Goal: Transaction & Acquisition: Obtain resource

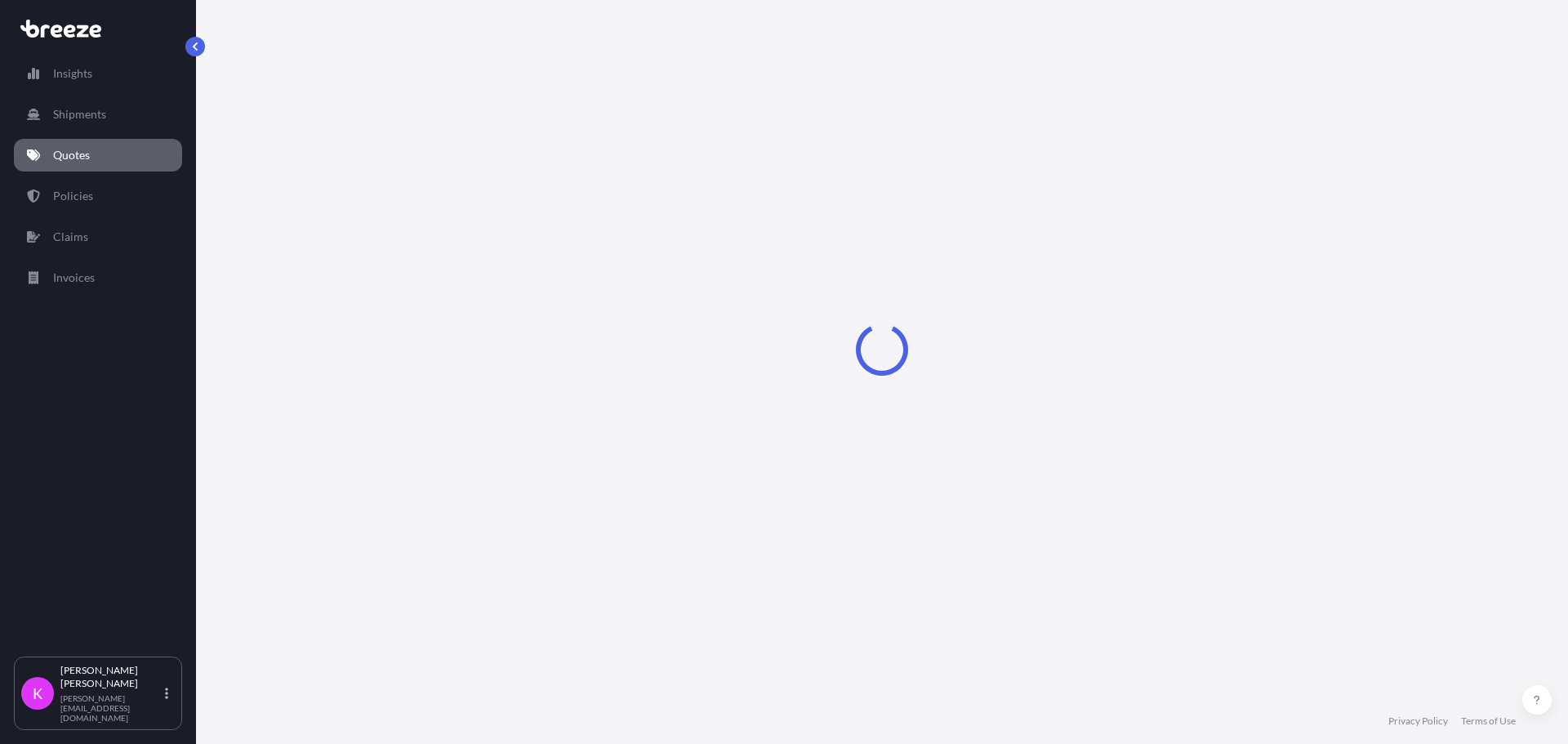
select select "Sea"
select select "1"
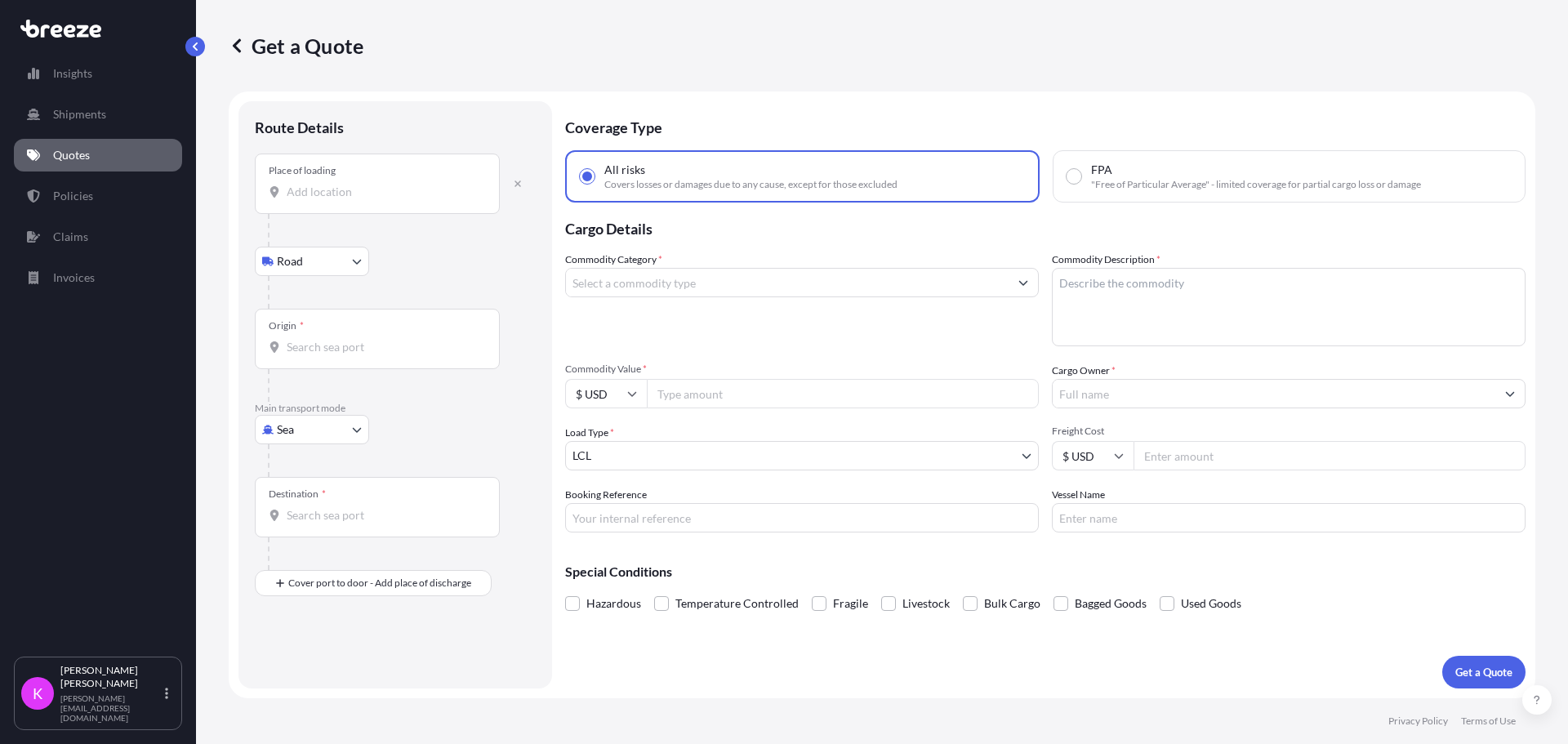
click at [291, 434] on body "Insights Shipments Quotes Policies Claims Invoices K Kristina Moyer kristina@s-…" at bounding box center [784, 372] width 1568 height 744
click at [301, 540] on div "Road" at bounding box center [312, 531] width 101 height 30
select select "Road"
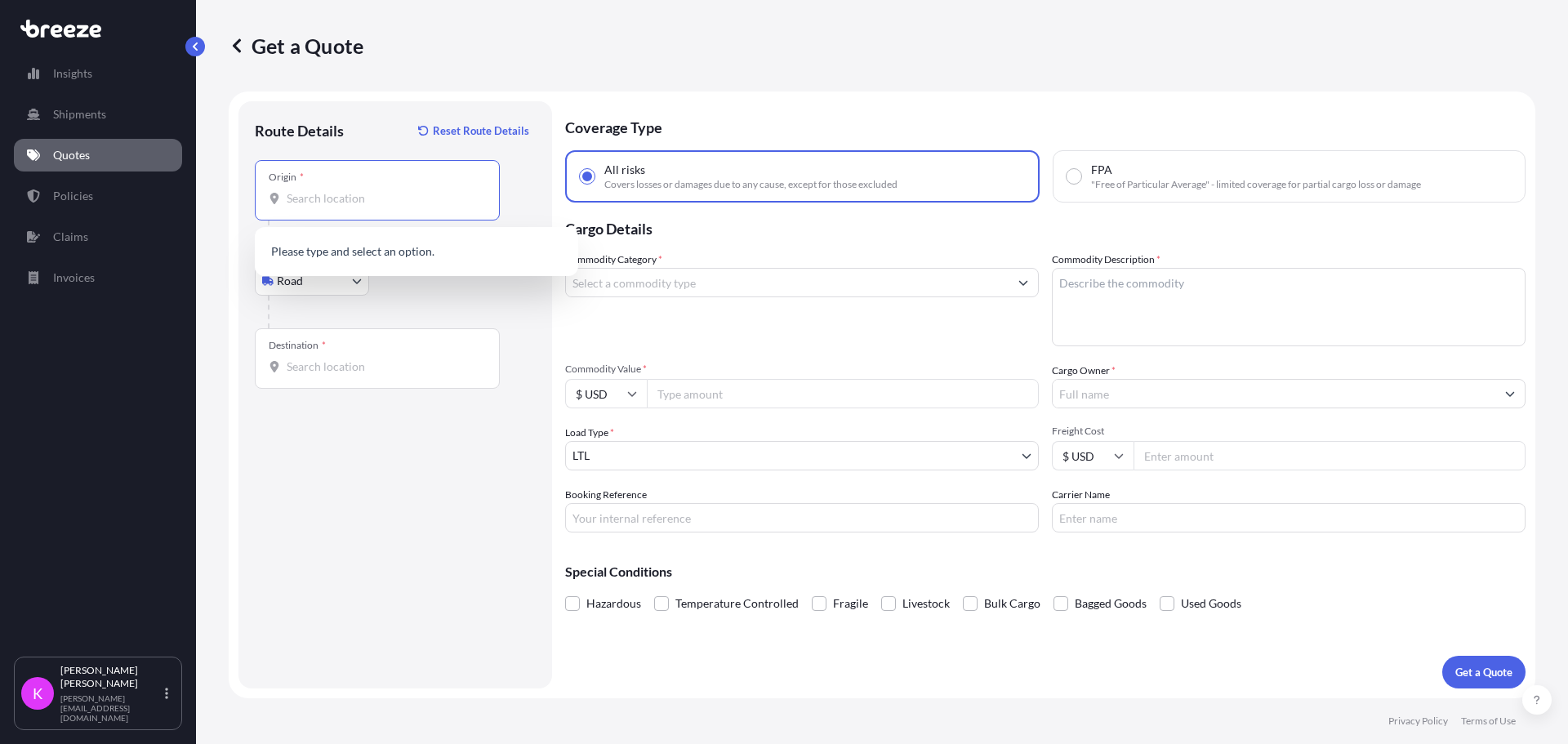
click at [326, 205] on input "Origin *" at bounding box center [383, 198] width 193 height 16
click at [365, 195] on input "Origin *" at bounding box center [383, 198] width 193 height 16
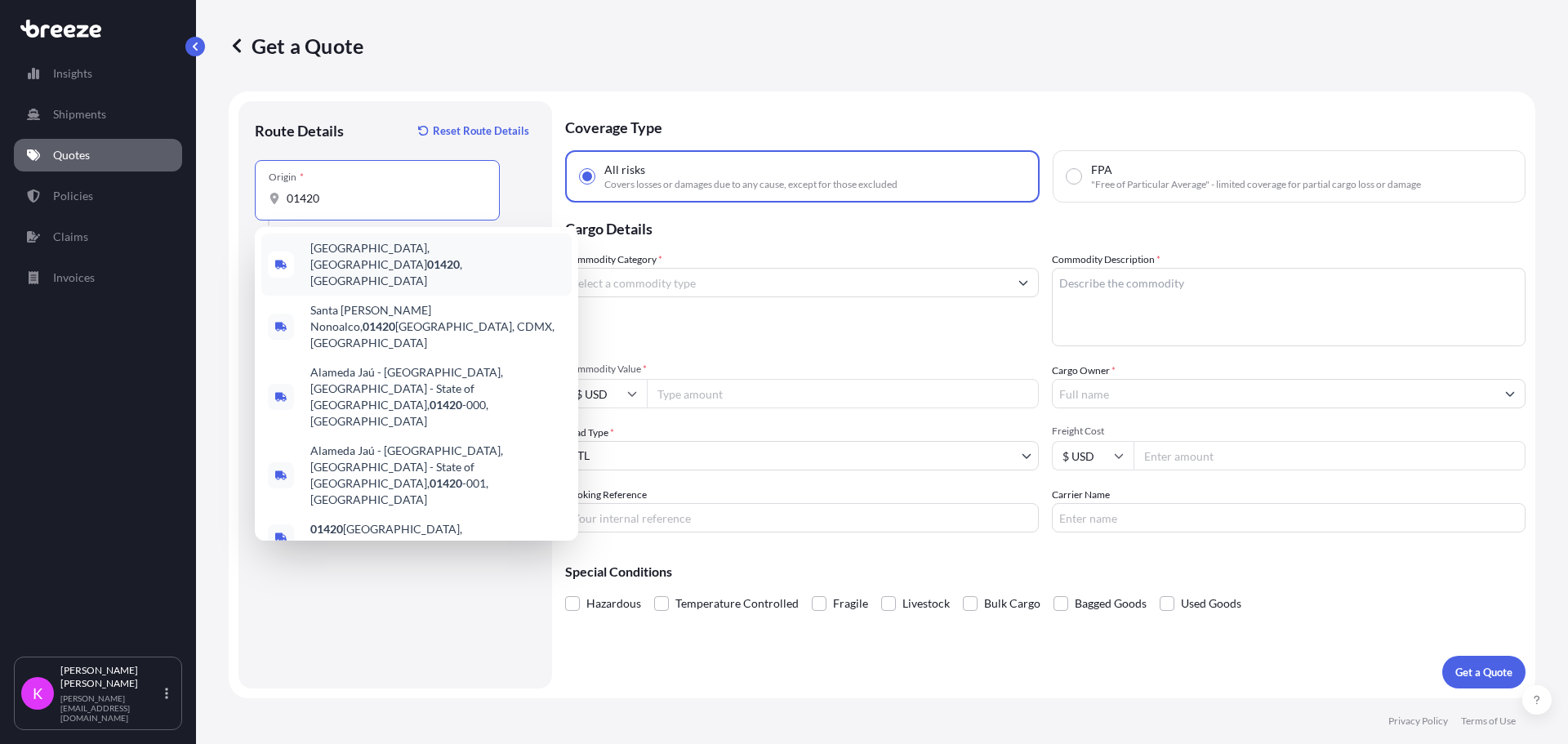
click at [379, 249] on span "[GEOGRAPHIC_DATA], [GEOGRAPHIC_DATA] 01420 , [GEOGRAPHIC_DATA]" at bounding box center [437, 265] width 255 height 49
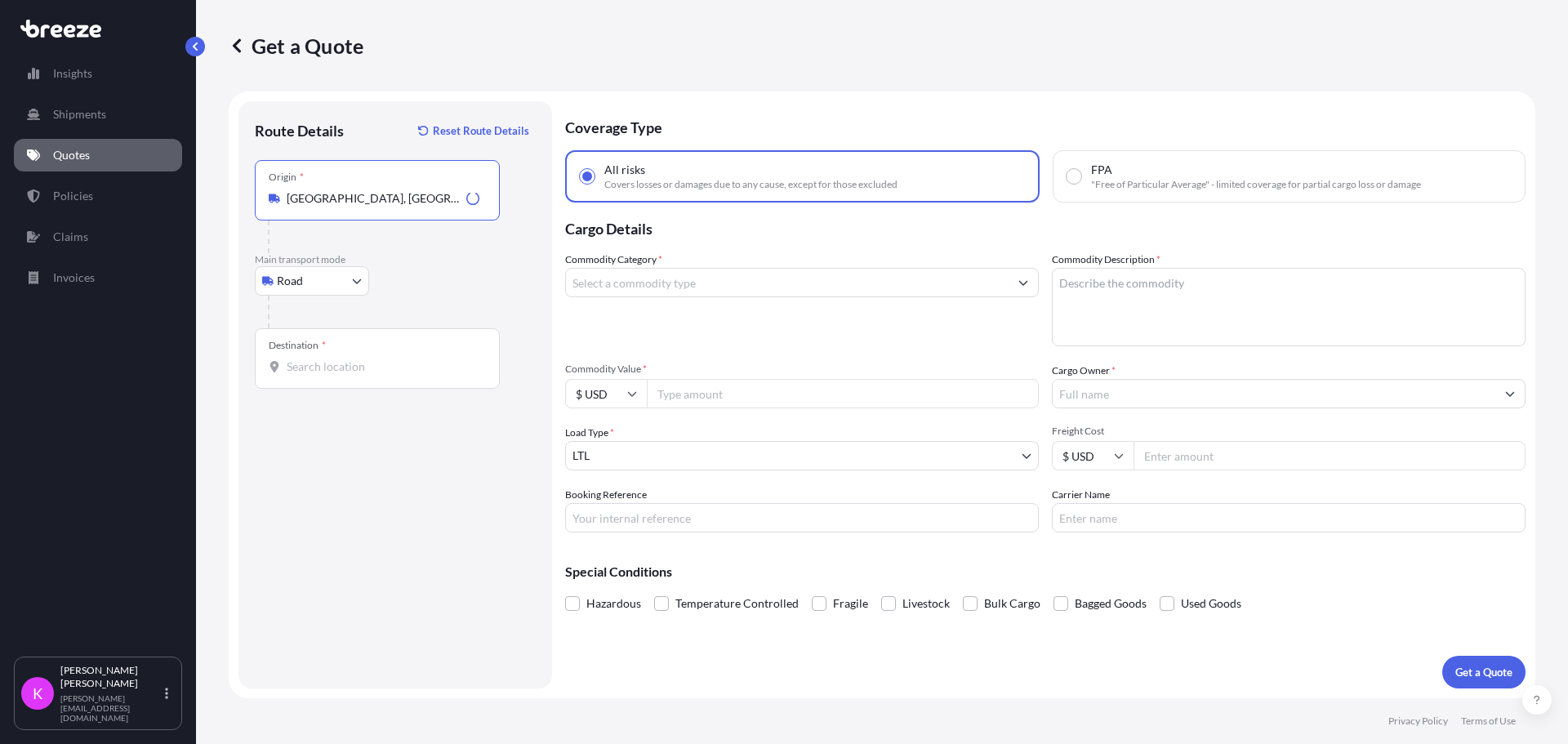
type input "[GEOGRAPHIC_DATA], [GEOGRAPHIC_DATA] 01420, [GEOGRAPHIC_DATA]"
click at [344, 364] on input "Destination *" at bounding box center [383, 367] width 193 height 16
type input "[GEOGRAPHIC_DATA], [GEOGRAPHIC_DATA] 78045, [GEOGRAPHIC_DATA]"
click at [699, 396] on input "Commodity Value *" at bounding box center [843, 394] width 392 height 30
type input "10300"
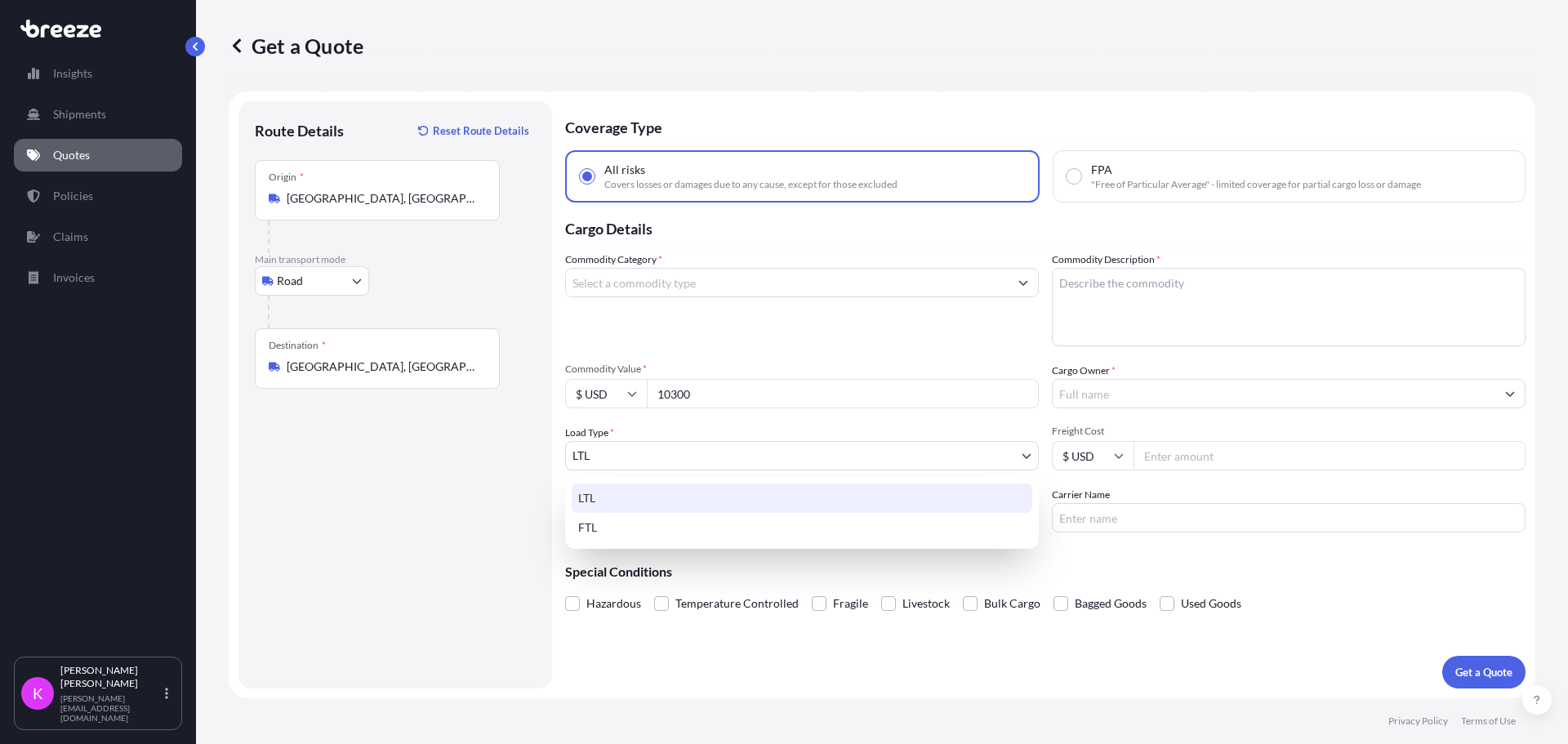
click at [816, 463] on body "Insights Shipments Quotes Policies Claims Invoices K Kristina Moyer kristina@s-…" at bounding box center [784, 372] width 1568 height 744
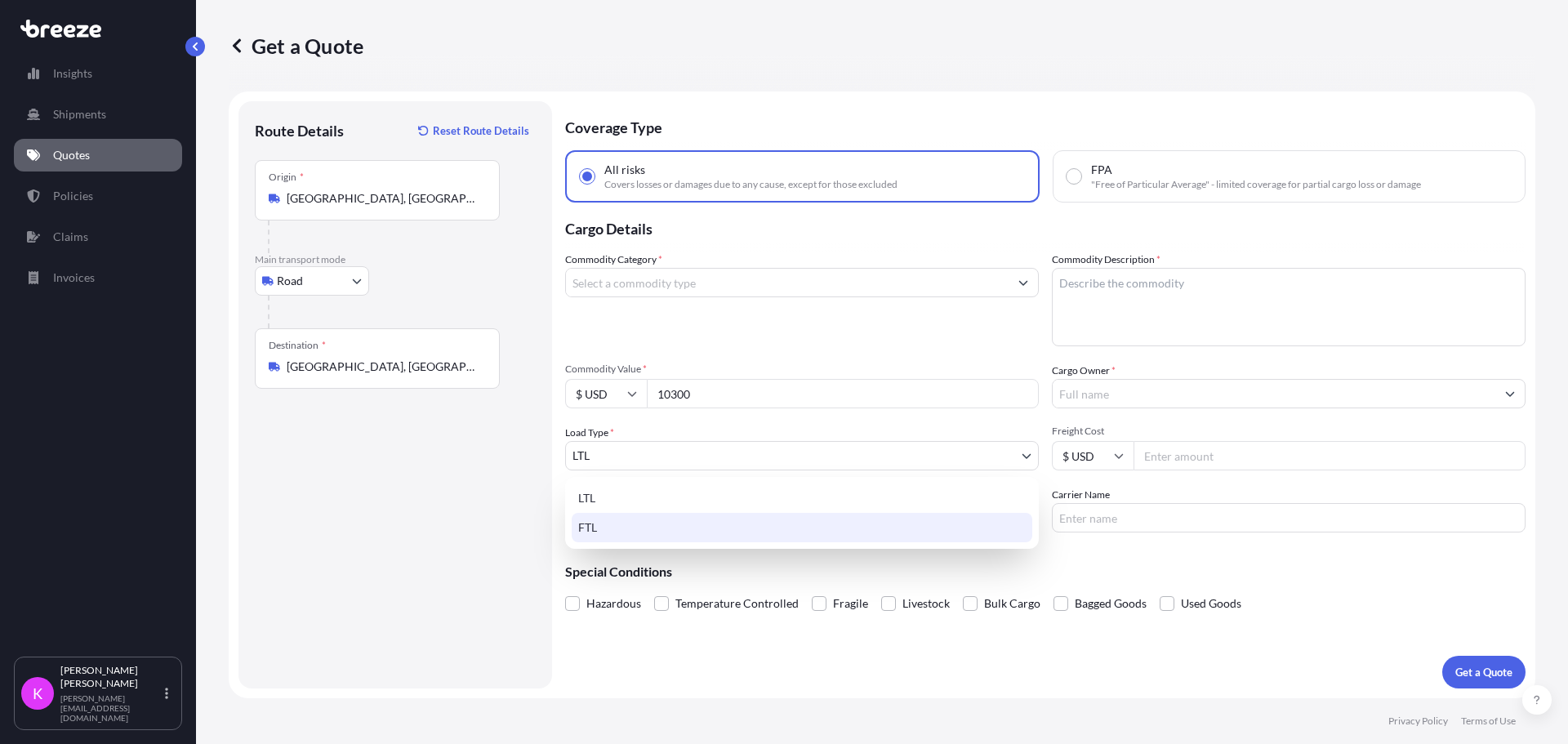
click at [759, 529] on div "FTL" at bounding box center [802, 527] width 460 height 30
select select "2"
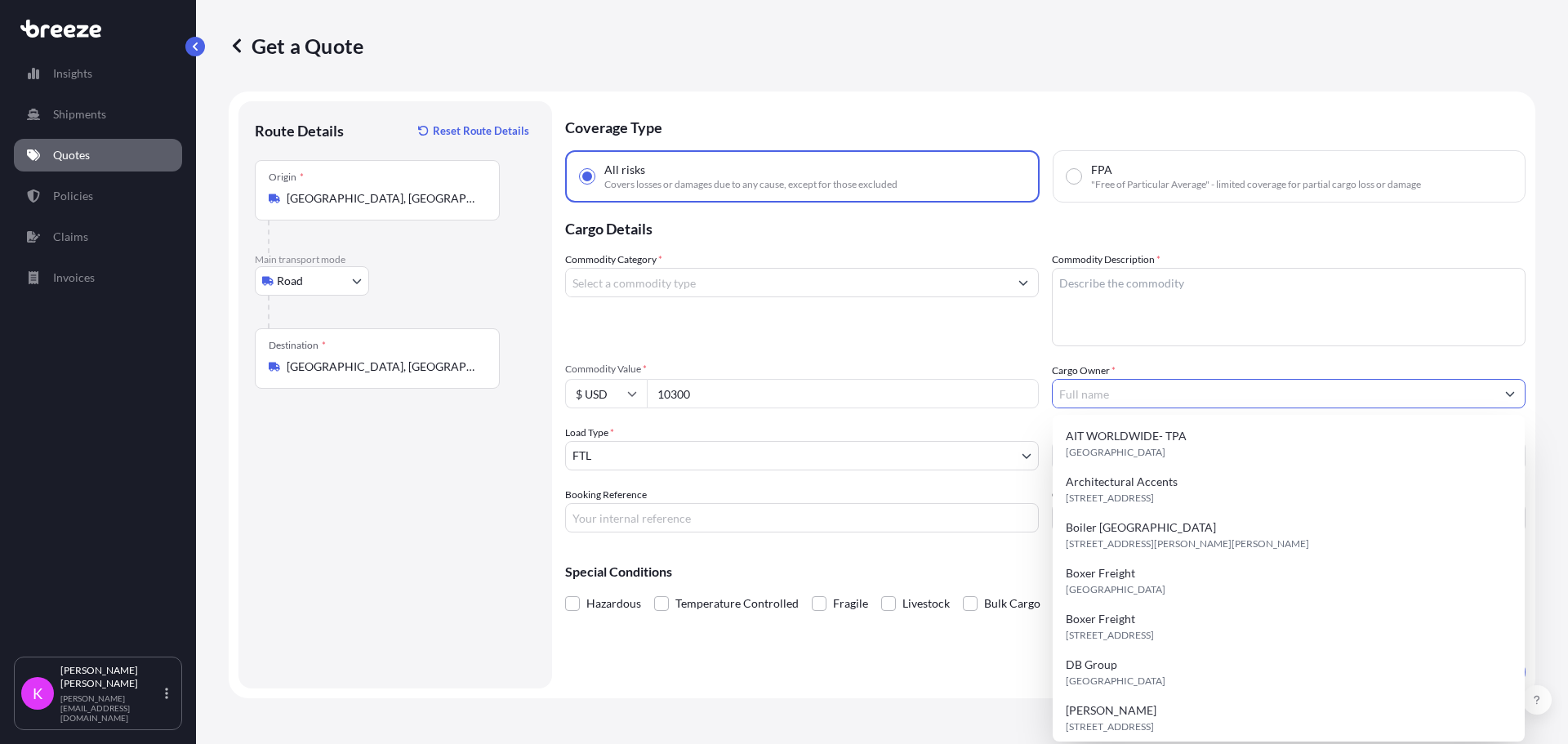
click at [1129, 399] on input "Cargo Owner *" at bounding box center [1273, 394] width 442 height 30
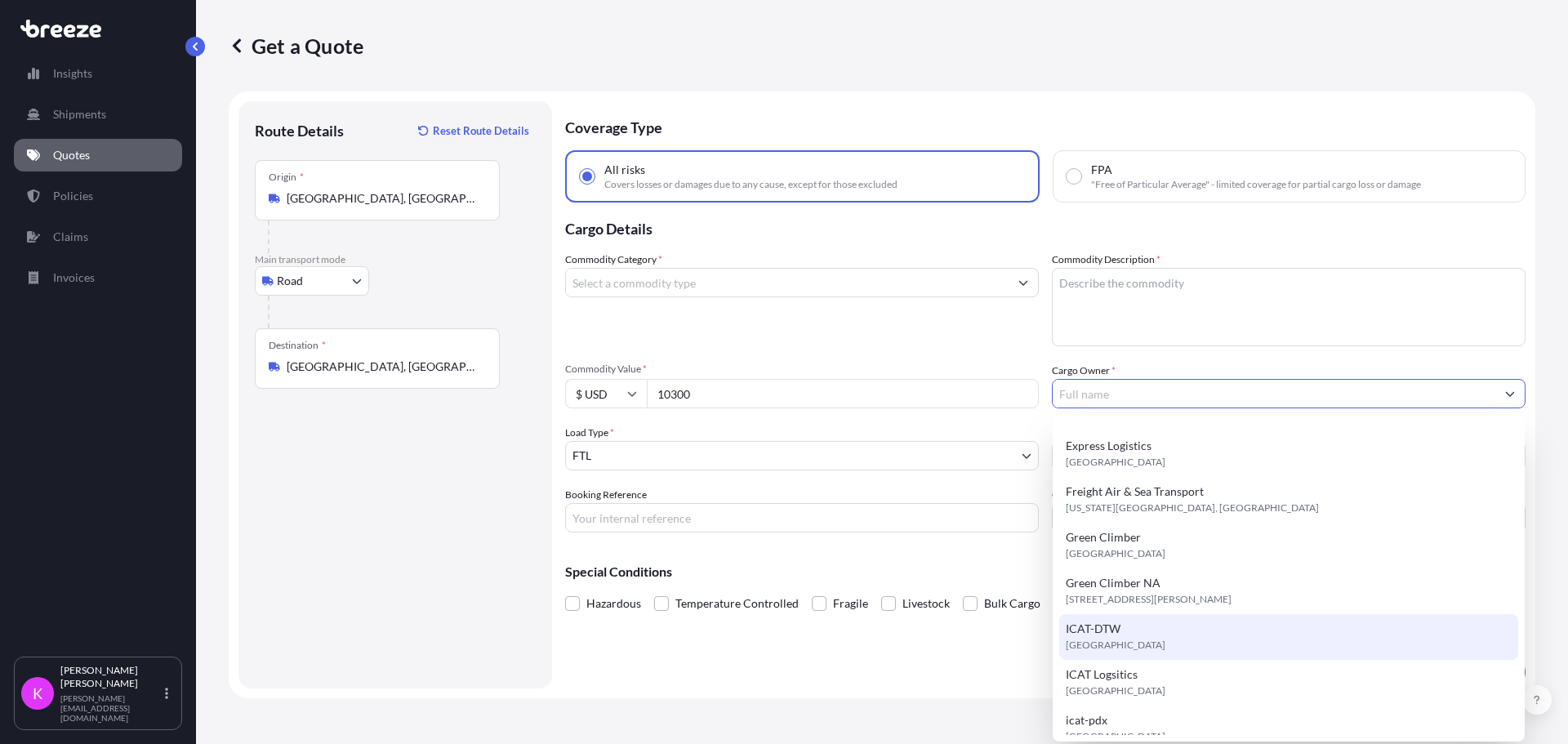
scroll to position [372, 0]
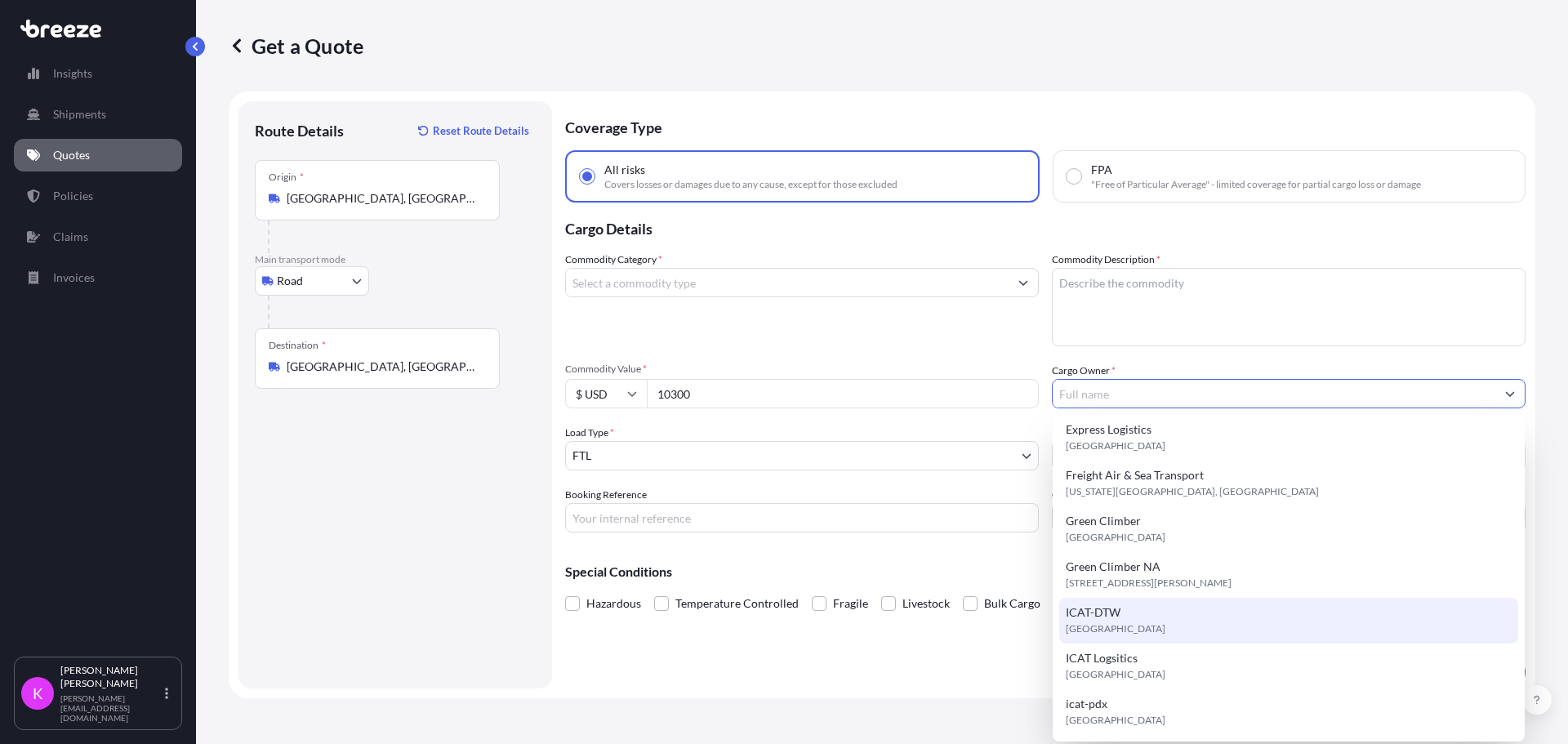
click at [1158, 630] on div "ICAT-DTW United Kingdom" at bounding box center [1289, 621] width 459 height 46
type input "ICAT-DTW"
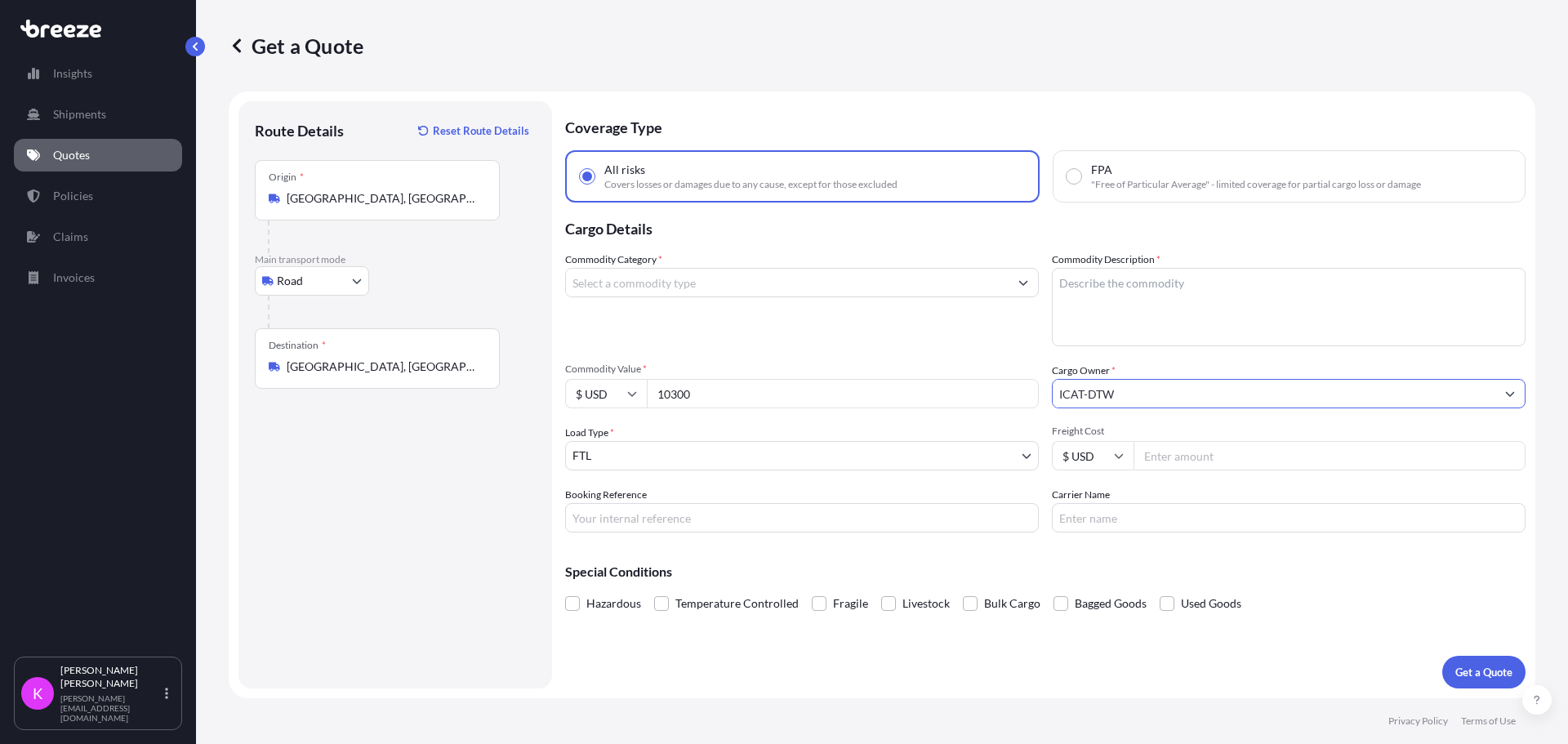
click at [713, 286] on input "Commodity Category *" at bounding box center [787, 282] width 442 height 30
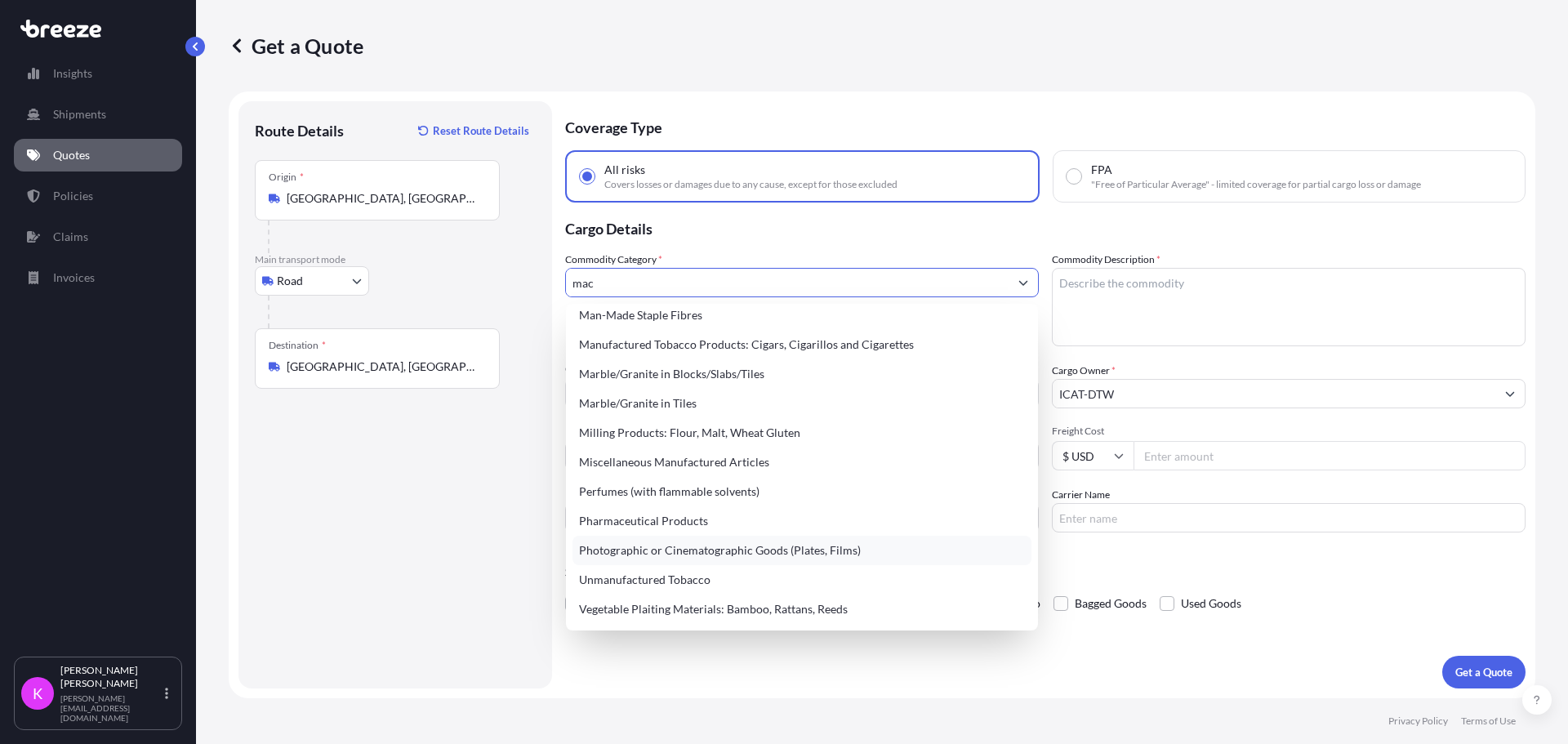
scroll to position [0, 0]
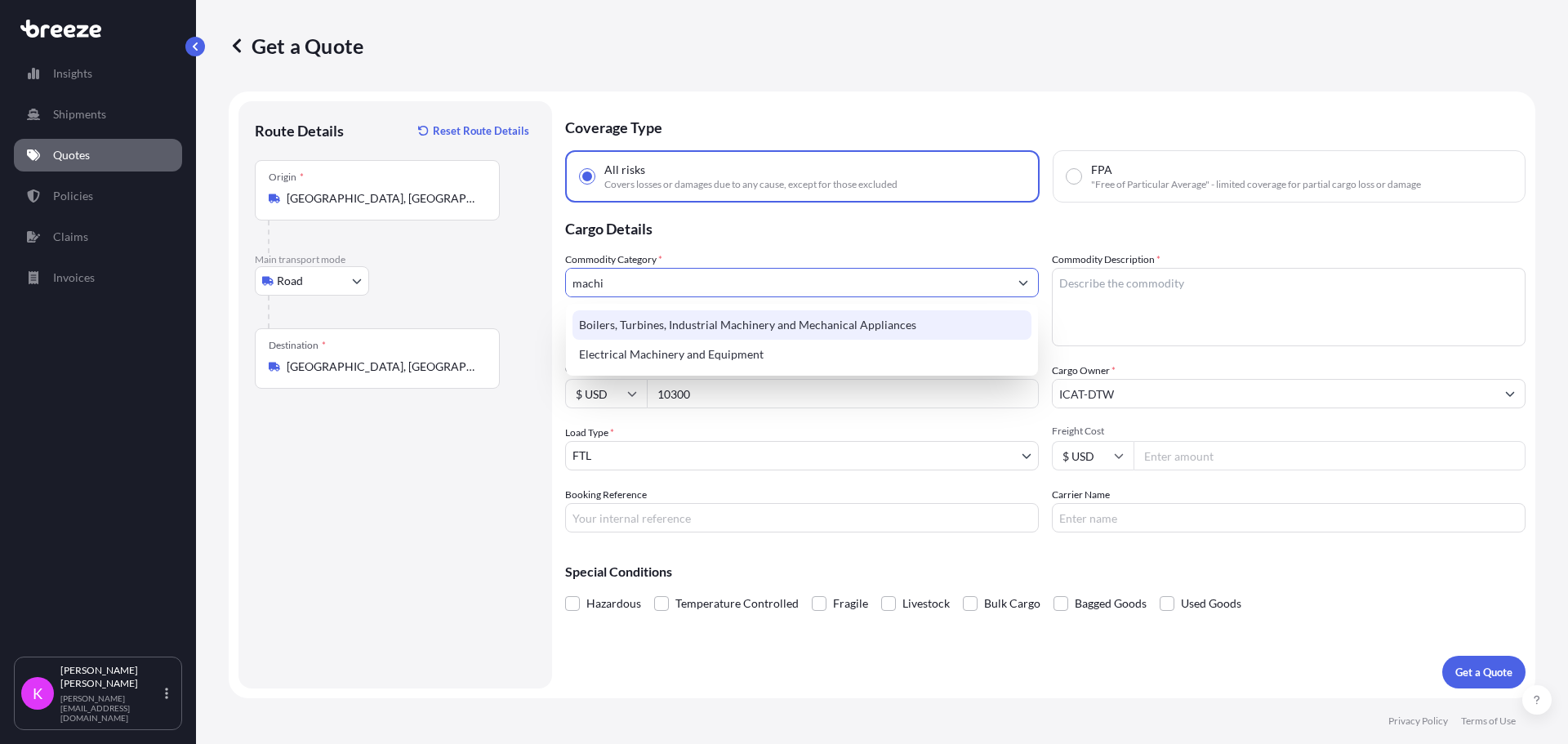
click at [837, 325] on div "Boilers, Turbines, Industrial Machinery and Mechanical Appliances" at bounding box center [801, 324] width 459 height 30
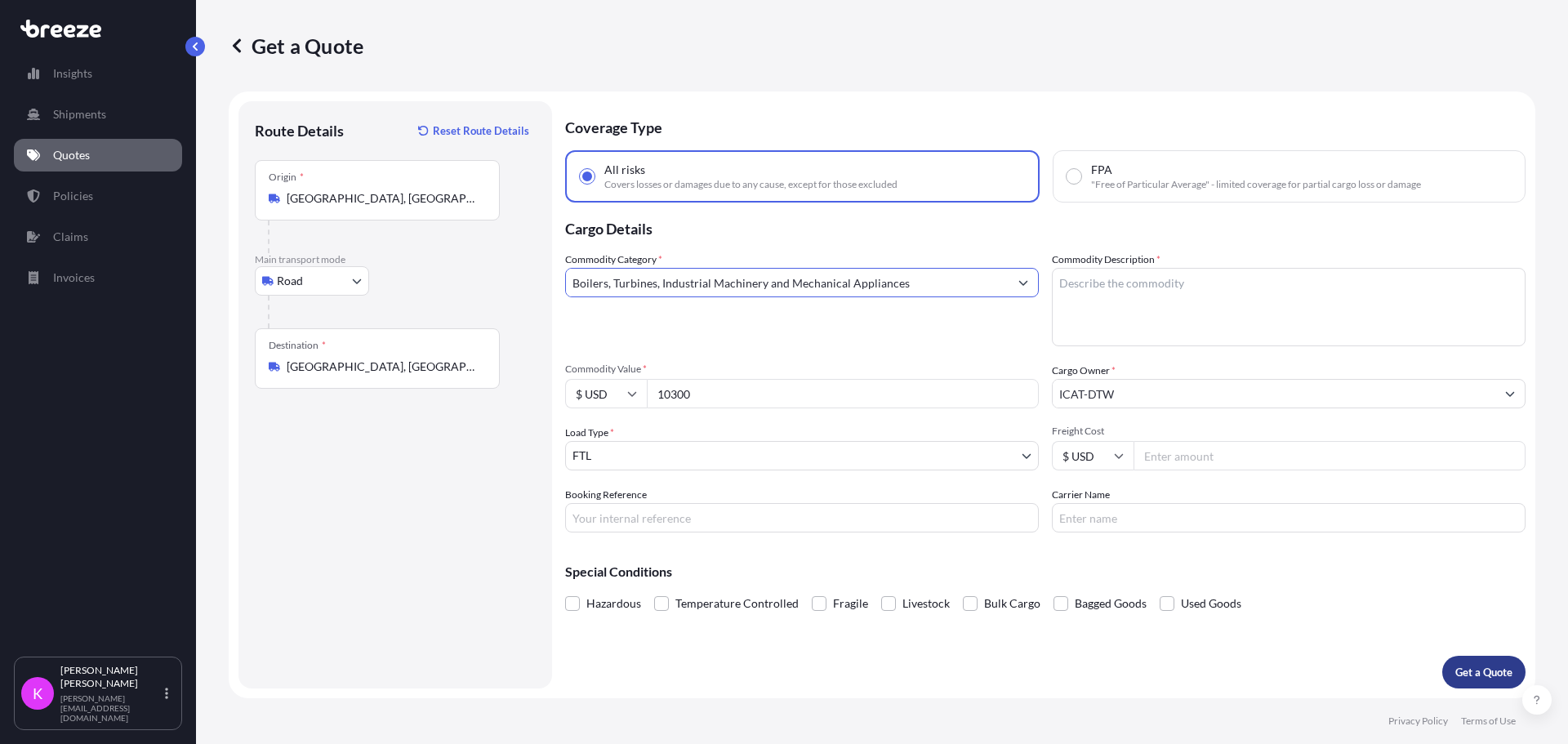
type input "Boilers, Turbines, Industrial Machinery and Mechanical Appliances"
click at [1474, 669] on p "Get a Quote" at bounding box center [1483, 672] width 57 height 16
click at [1167, 301] on textarea "Commodity Description *" at bounding box center [1290, 306] width 474 height 78
type textarea "bottling machine parts"
click at [1481, 677] on p "Get a Quote" at bounding box center [1483, 672] width 57 height 16
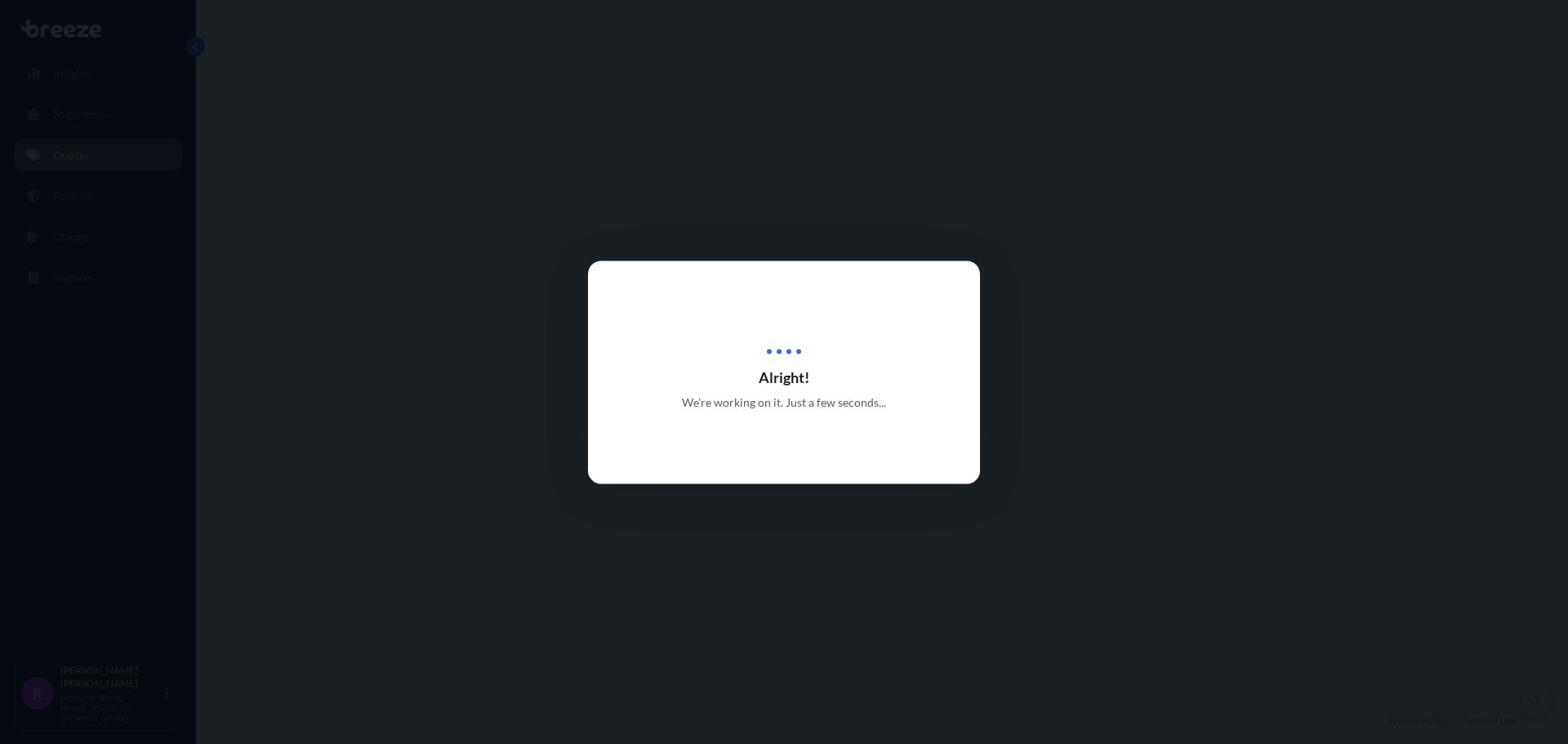
select select "Road"
select select "2"
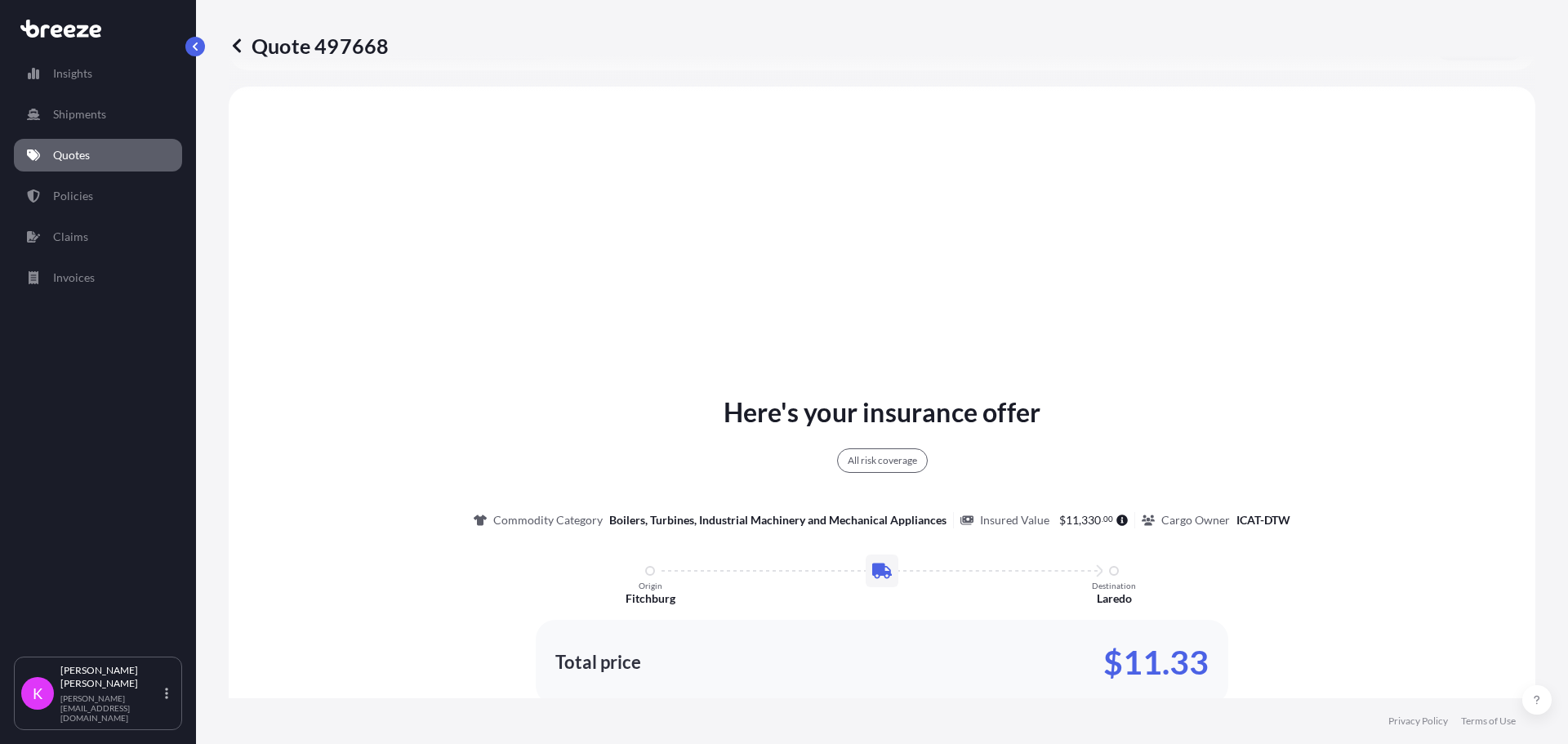
scroll to position [593, 0]
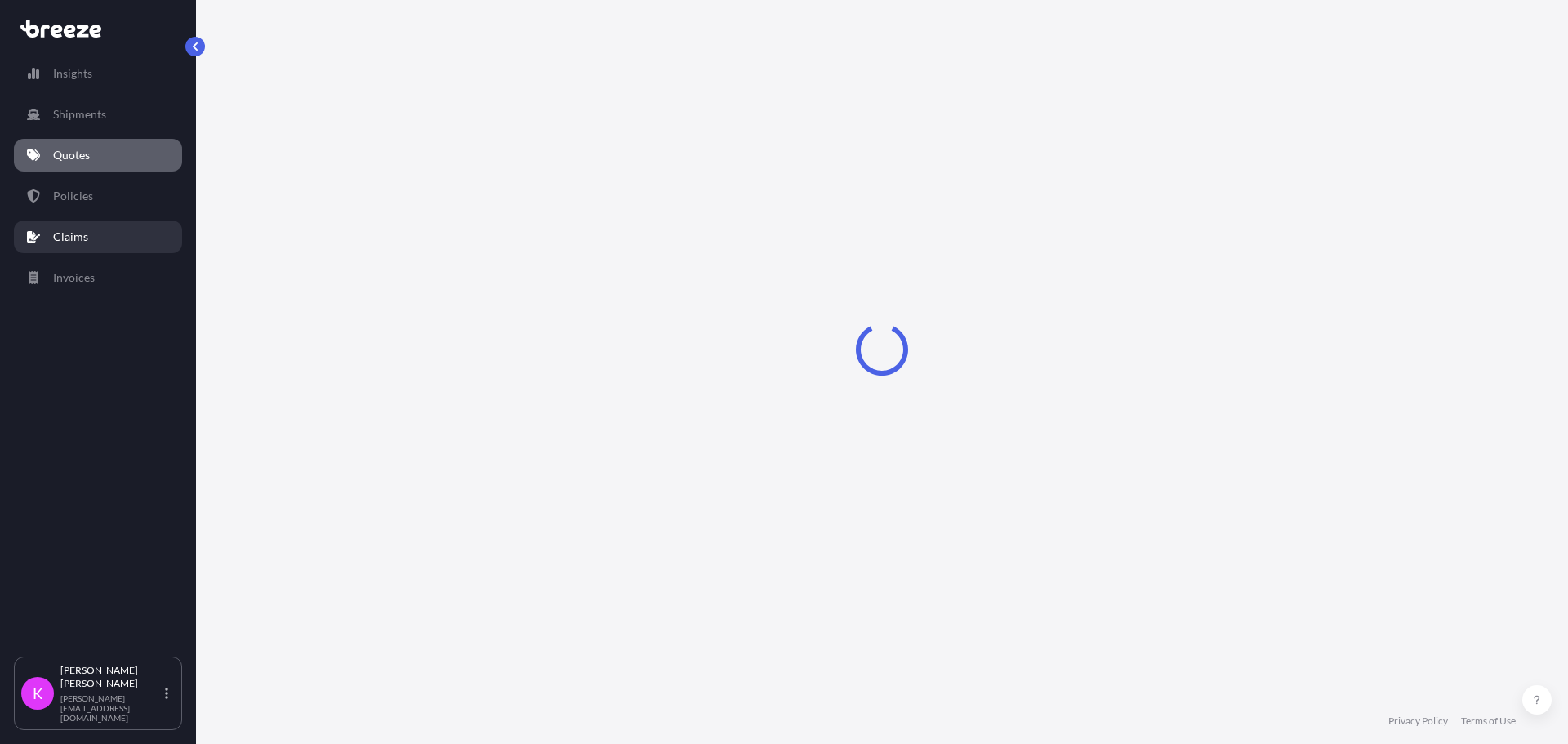
select select "Sea"
select select "1"
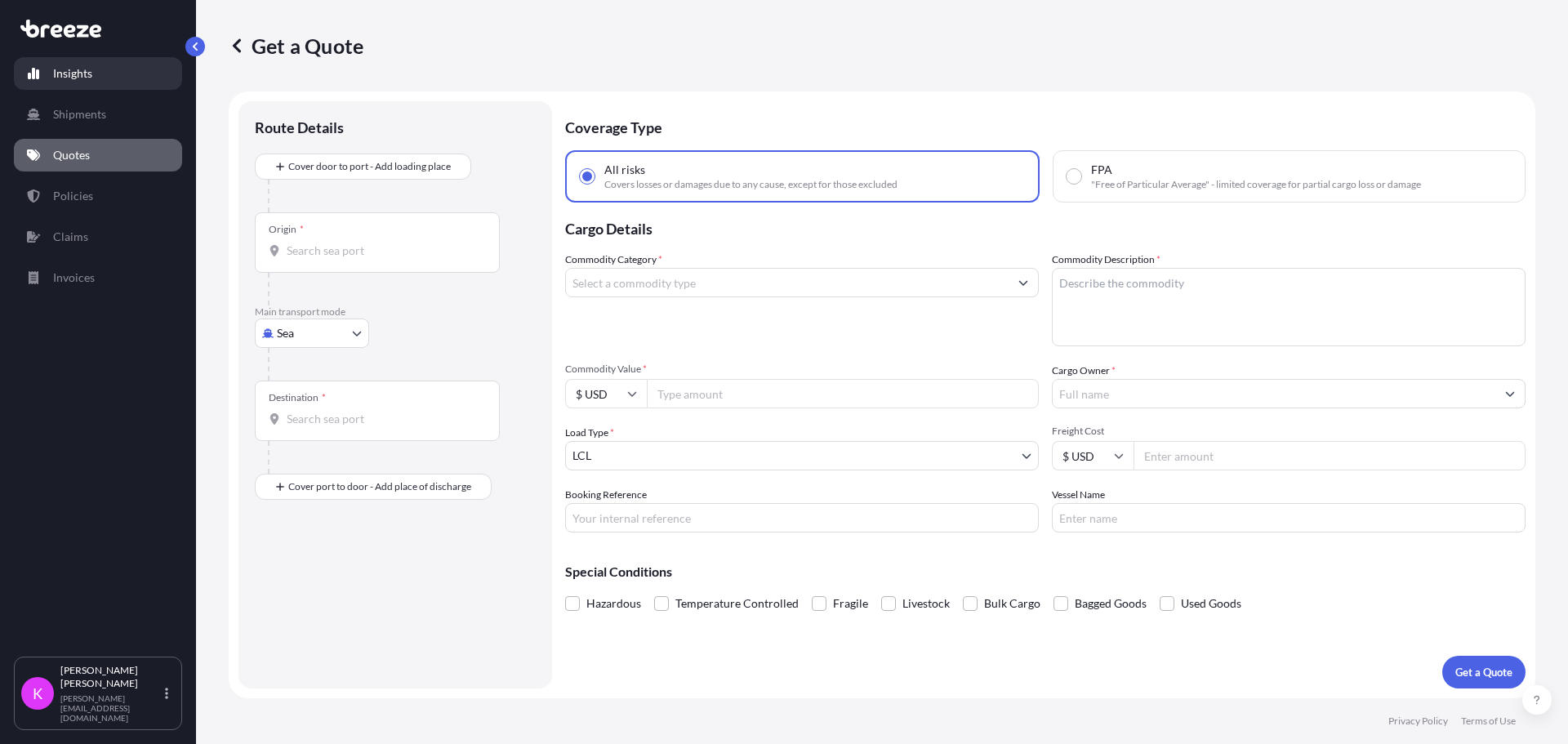
click at [82, 80] on p "Insights" at bounding box center [73, 74] width 40 height 16
select select "2025"
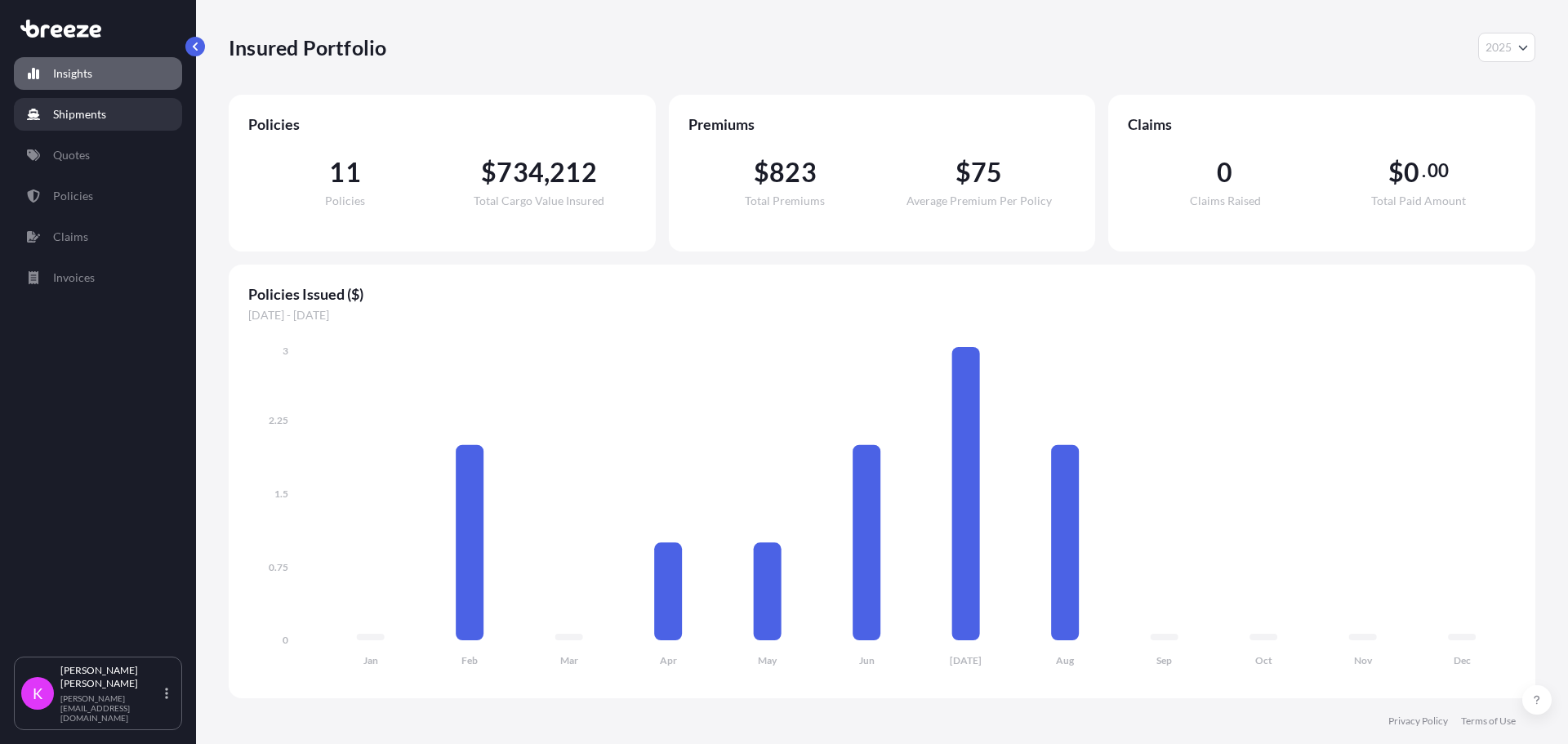
click at [74, 122] on link "Shipments" at bounding box center [97, 114] width 169 height 32
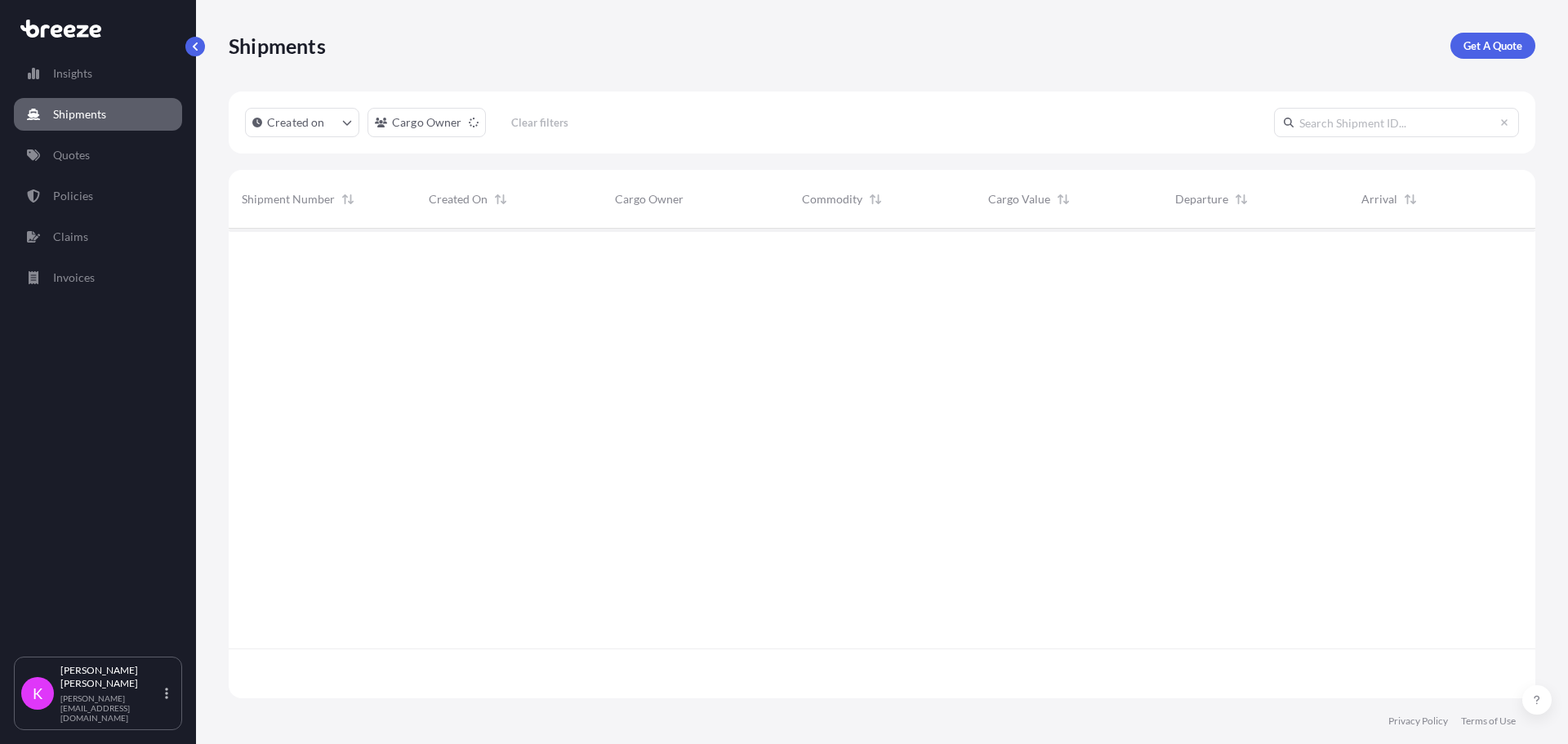
scroll to position [516, 1295]
click at [96, 163] on link "Quotes" at bounding box center [97, 155] width 169 height 32
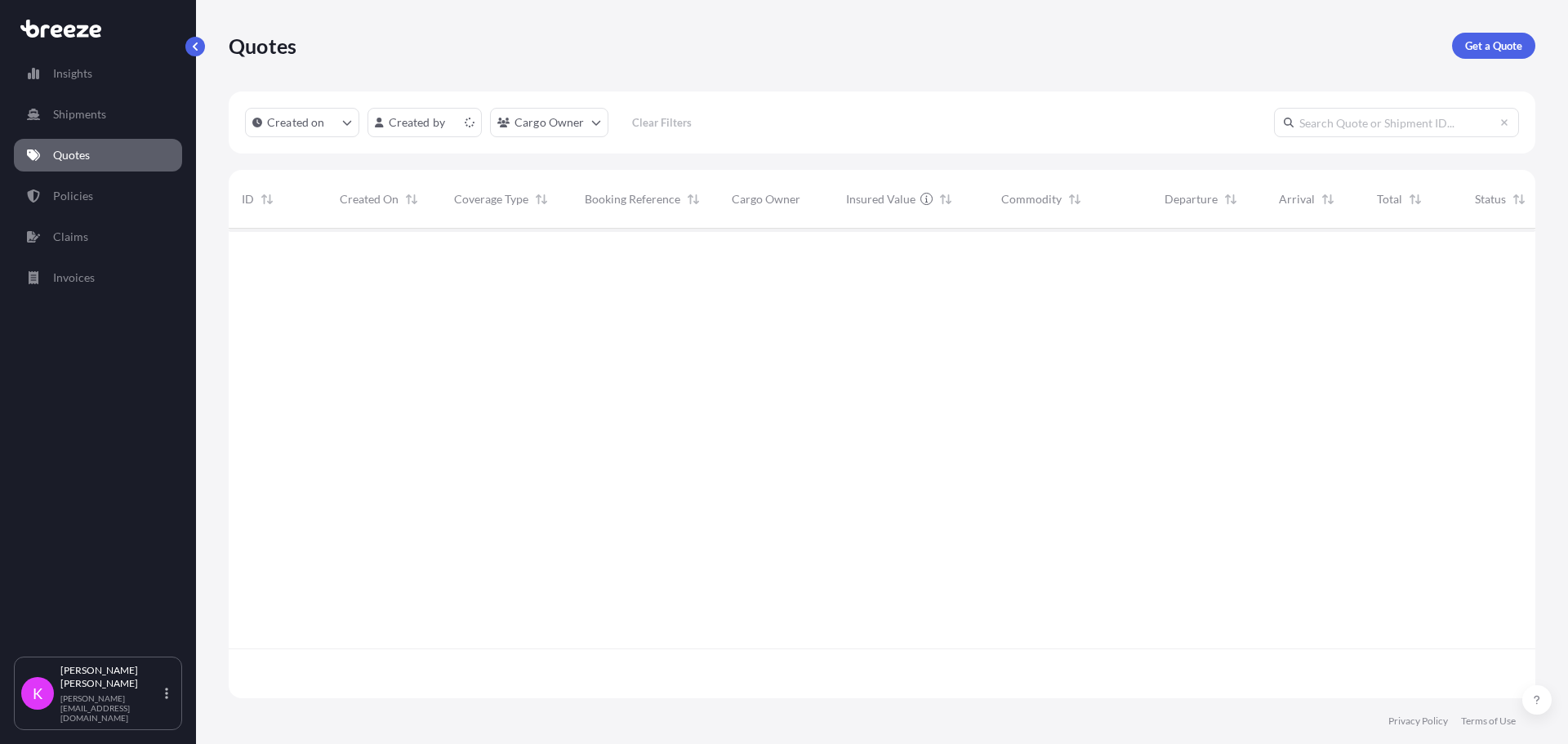
scroll to position [467, 1295]
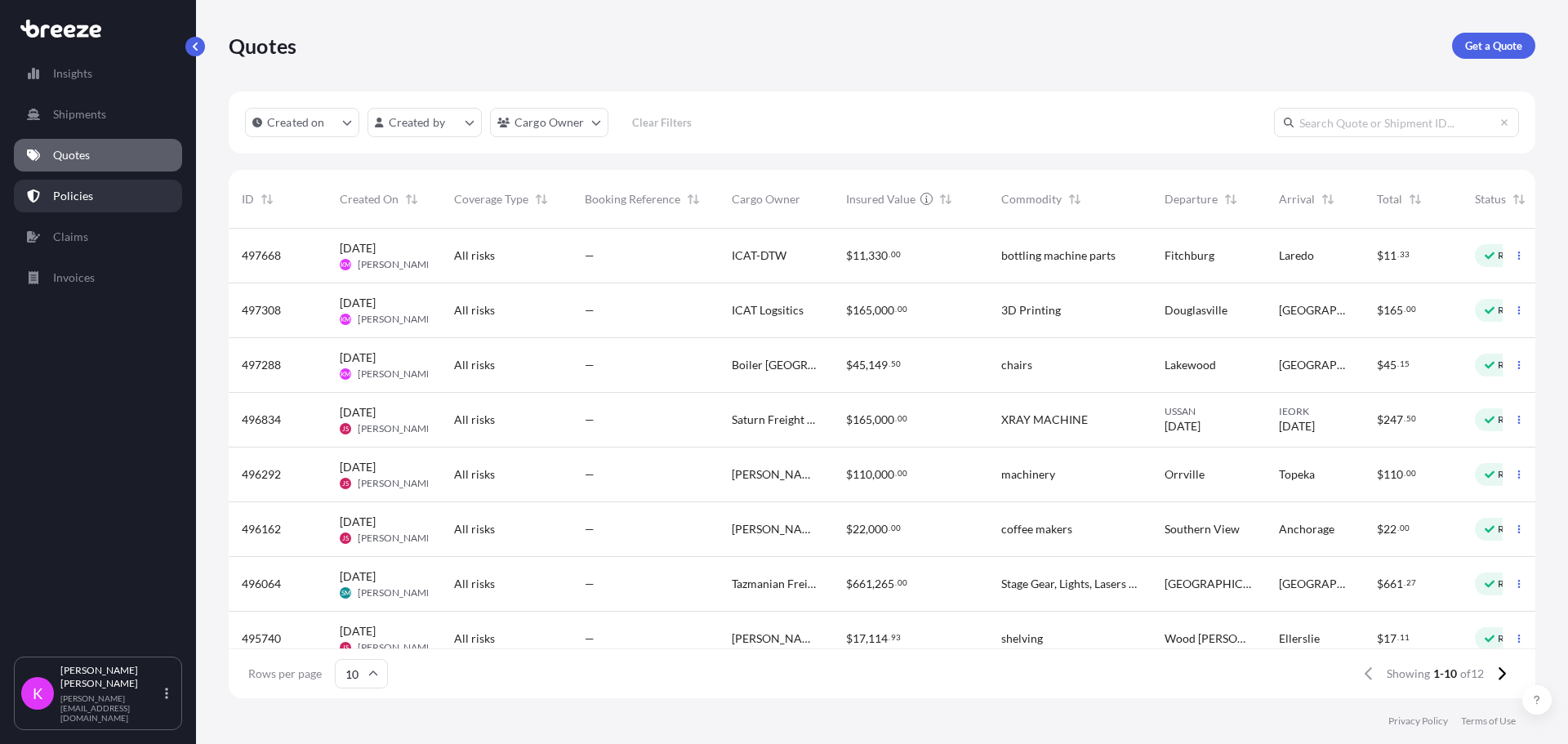
click at [93, 211] on link "Policies" at bounding box center [97, 195] width 169 height 32
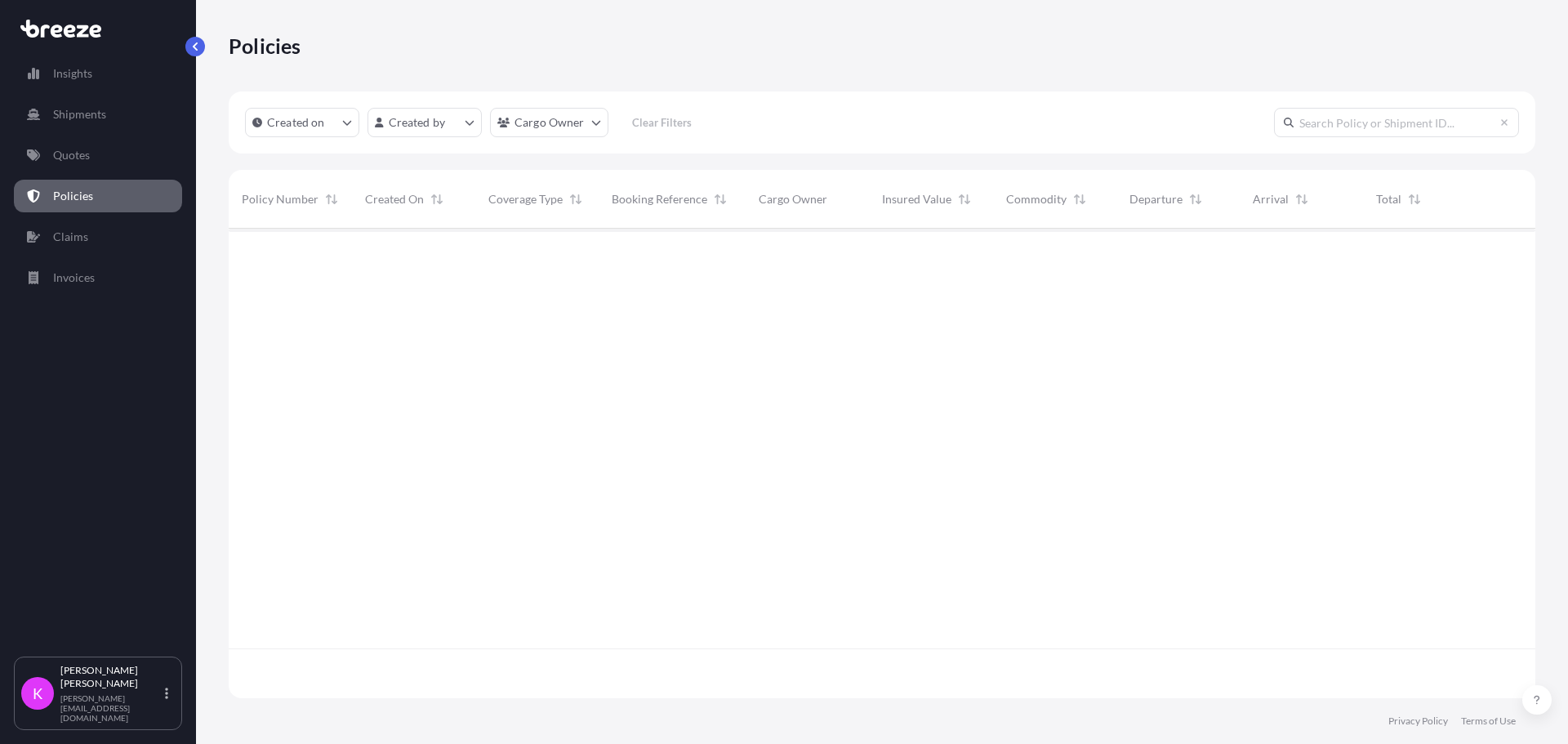
scroll to position [467, 1295]
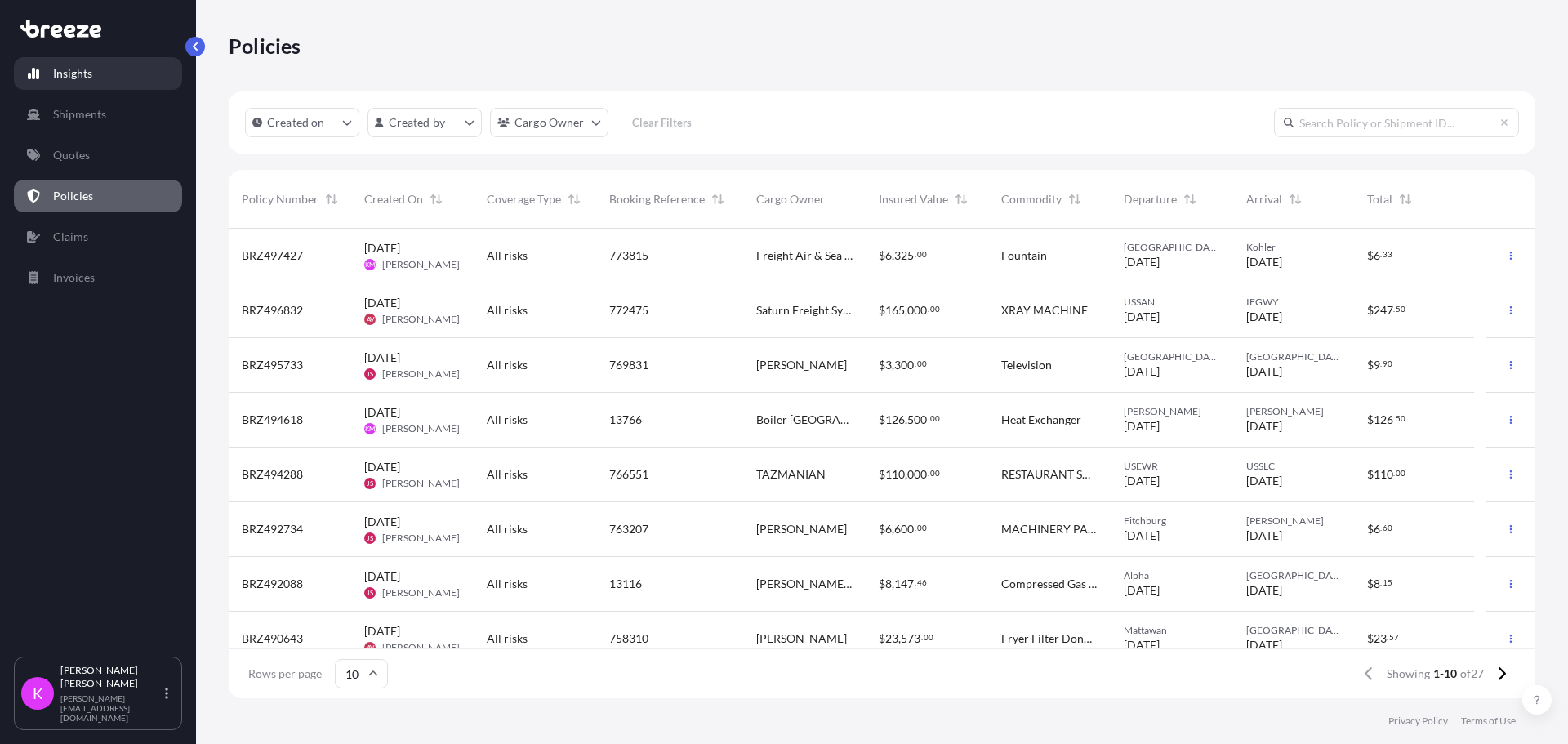
click at [57, 63] on link "Insights" at bounding box center [97, 73] width 169 height 32
select select "2025"
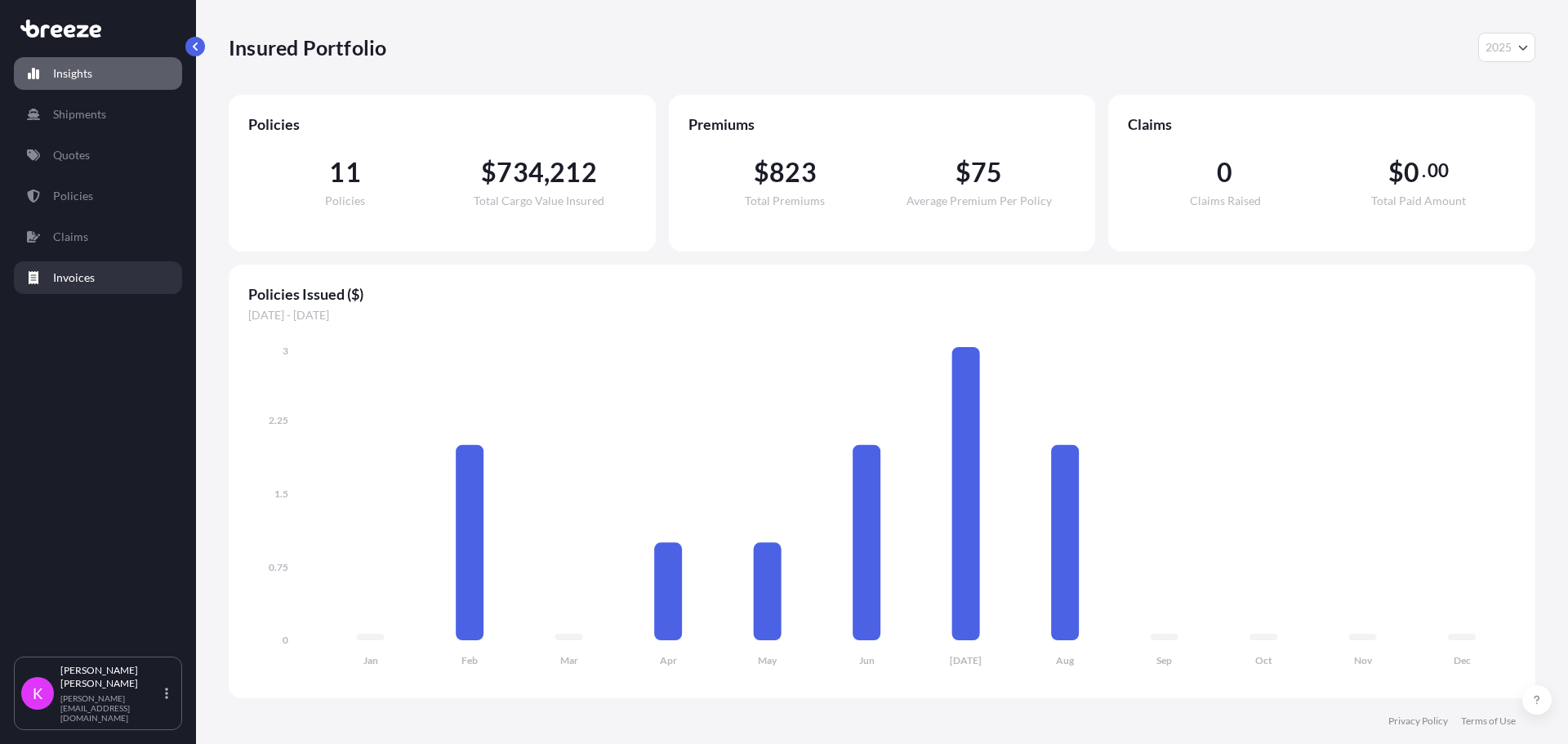
click at [102, 275] on link "Invoices" at bounding box center [97, 277] width 169 height 32
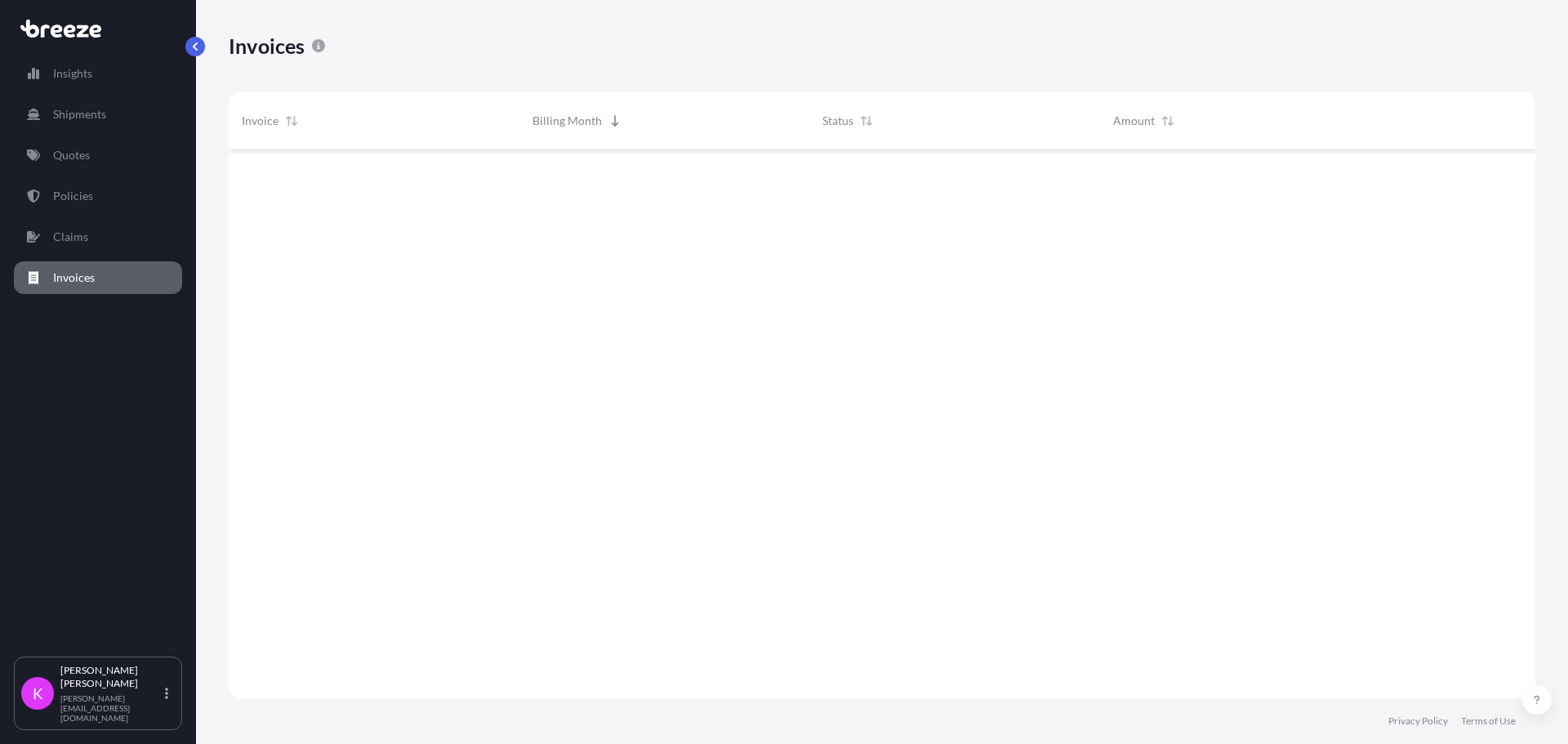
scroll to position [552, 1295]
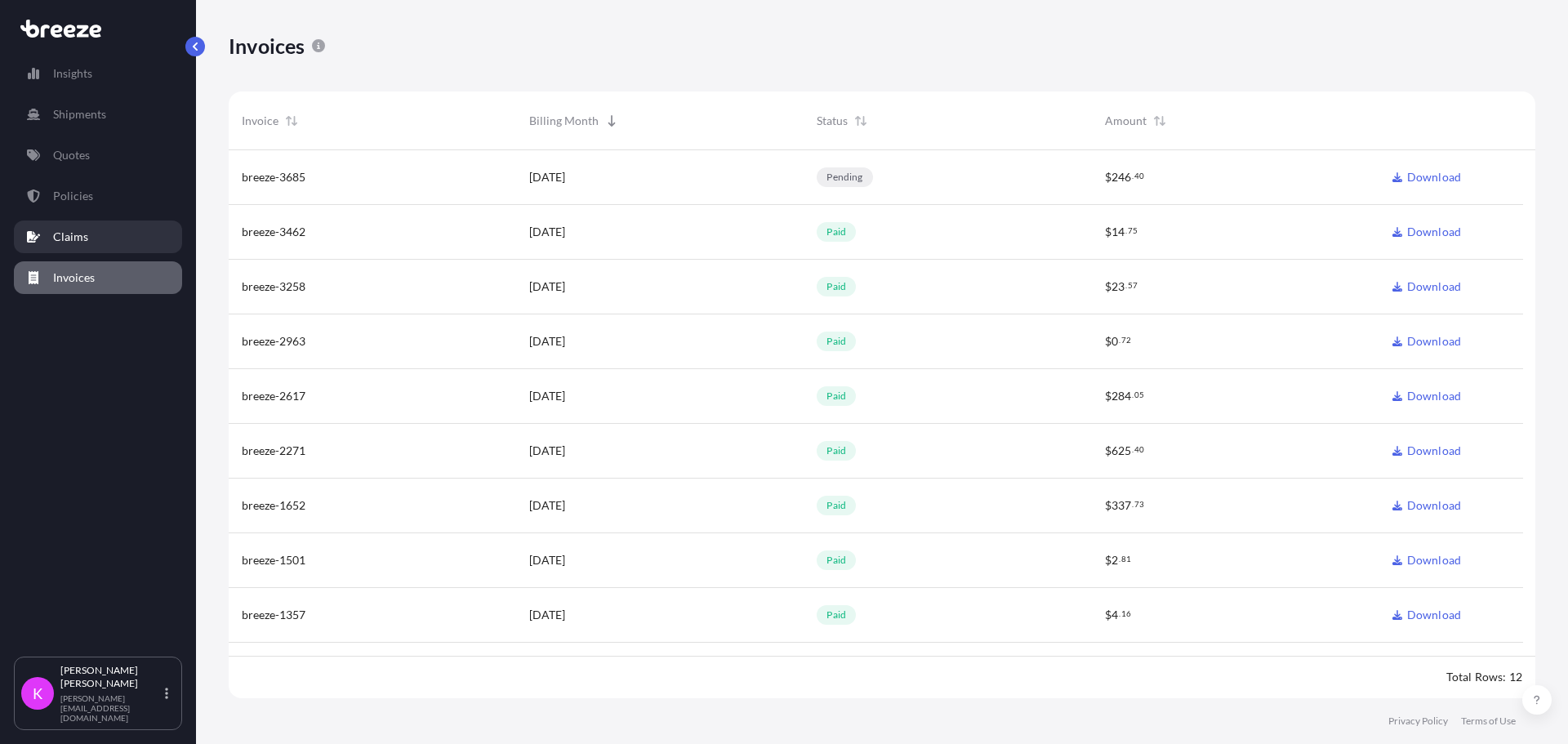
click at [102, 239] on link "Claims" at bounding box center [97, 237] width 169 height 32
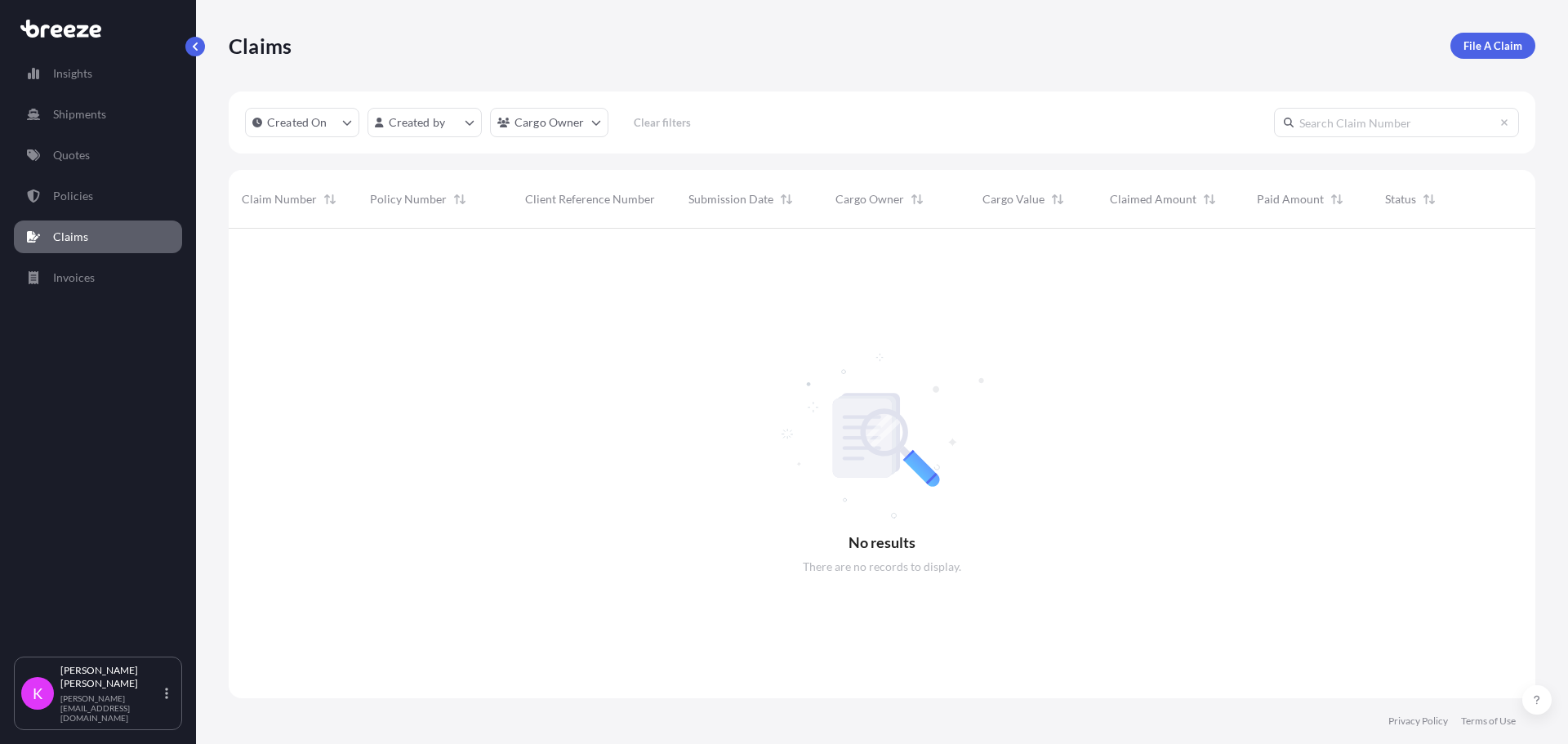
scroll to position [516, 1295]
click at [68, 195] on p "Policies" at bounding box center [73, 195] width 40 height 16
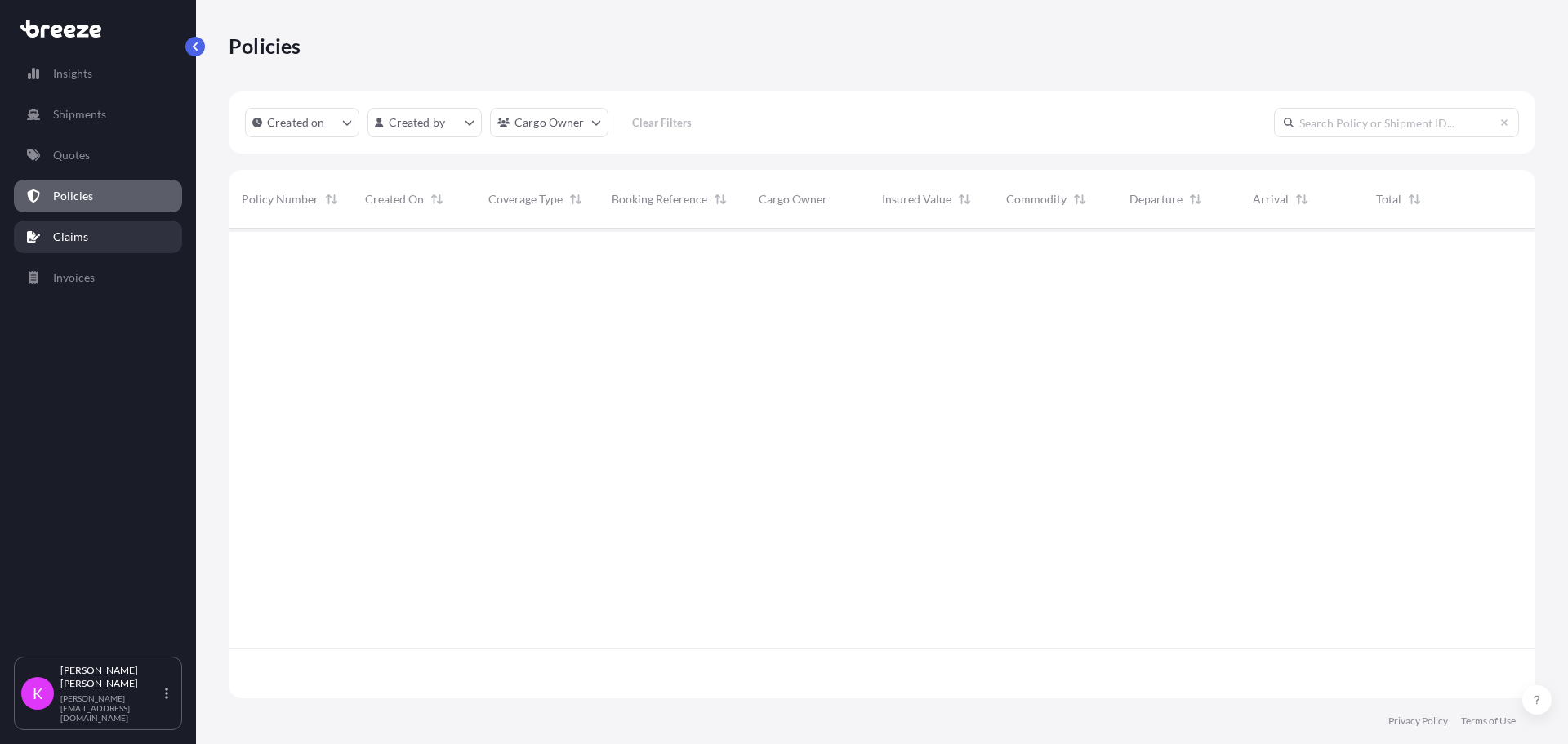
scroll to position [467, 1295]
click at [451, 110] on html "Insights Shipments Quotes Policies Claims Invoices K [PERSON_NAME] [PERSON_NAME…" at bounding box center [784, 372] width 1568 height 744
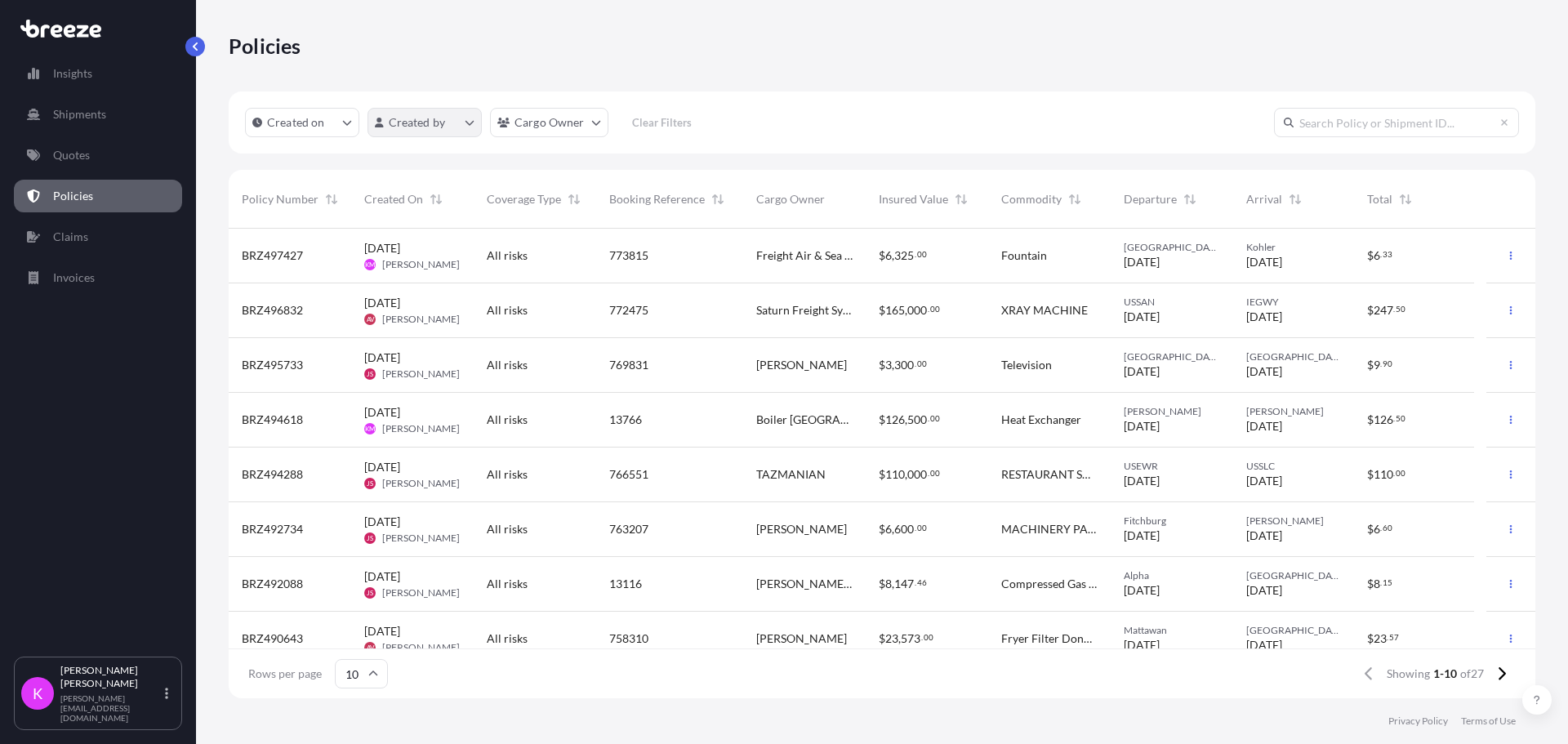
drag, startPoint x: 667, startPoint y: 75, endPoint x: 422, endPoint y: 117, distance: 248.6
click at [666, 75] on html "Insights Shipments Quotes Policies Claims Invoices K [PERSON_NAME] [PERSON_NAME…" at bounding box center [784, 372] width 1568 height 744
click at [76, 80] on p "Insights" at bounding box center [73, 74] width 40 height 16
select select "2025"
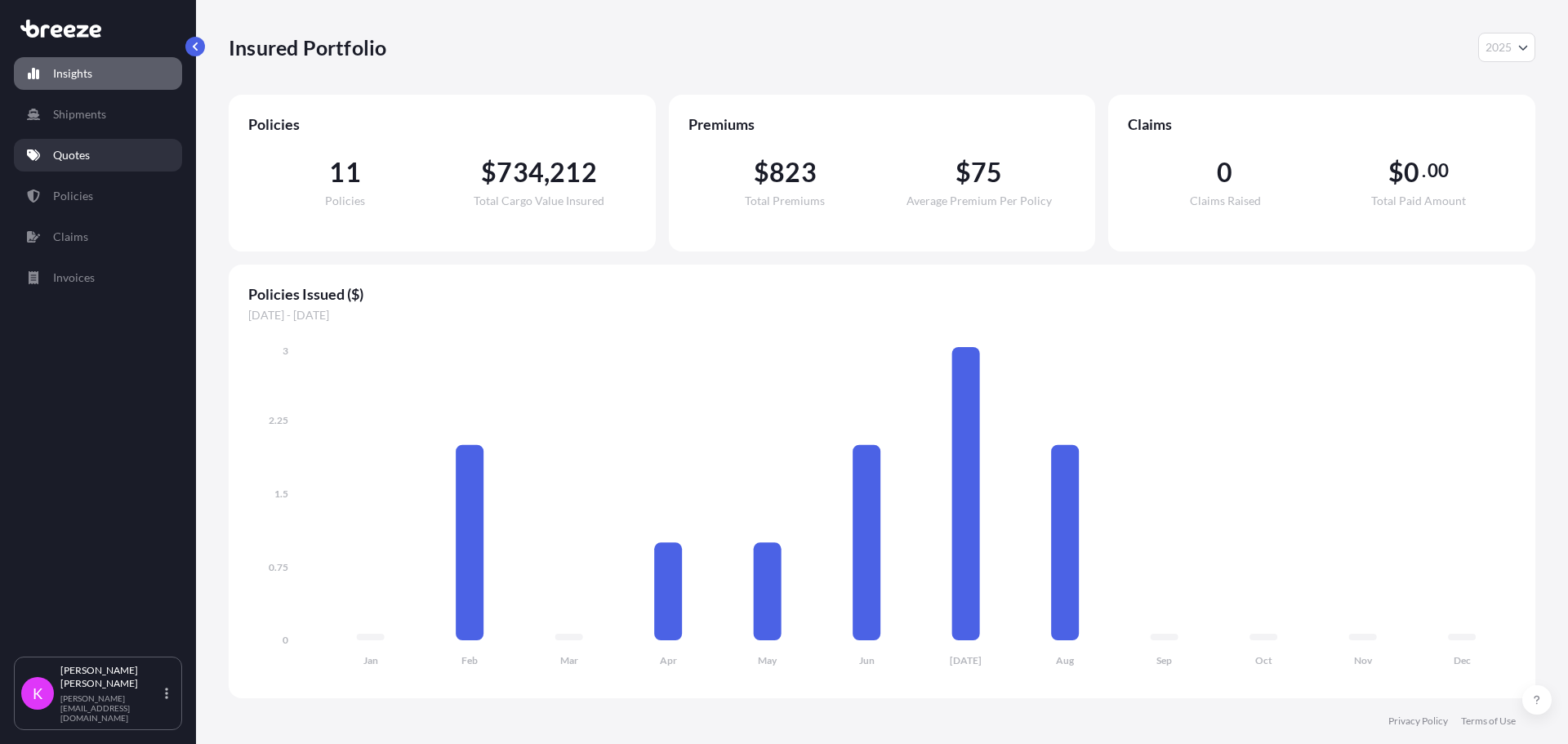
click at [71, 151] on p "Quotes" at bounding box center [71, 155] width 37 height 16
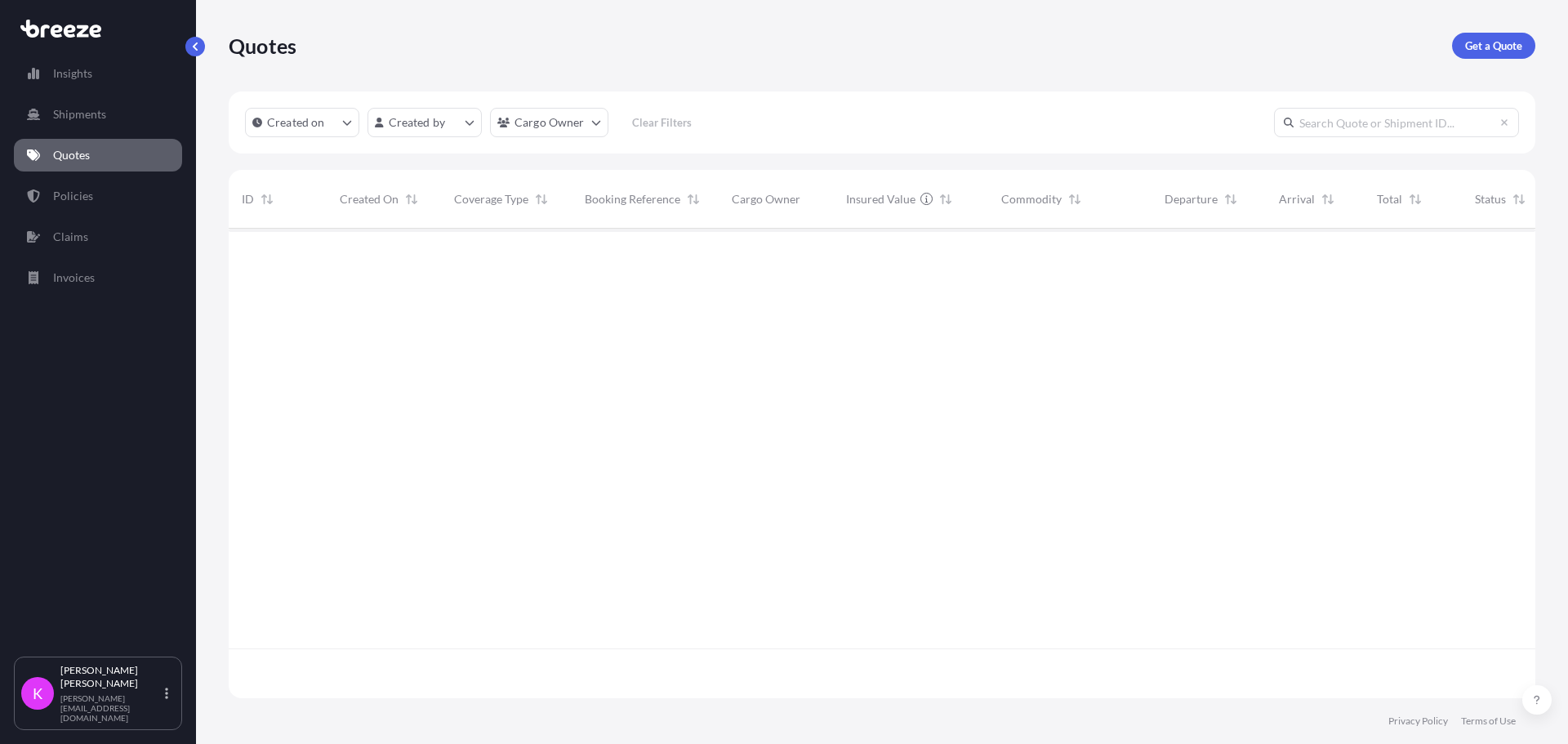
scroll to position [467, 1295]
click at [1500, 48] on p "Get a Quote" at bounding box center [1493, 46] width 57 height 16
select select "Road"
select select "Sea"
select select "1"
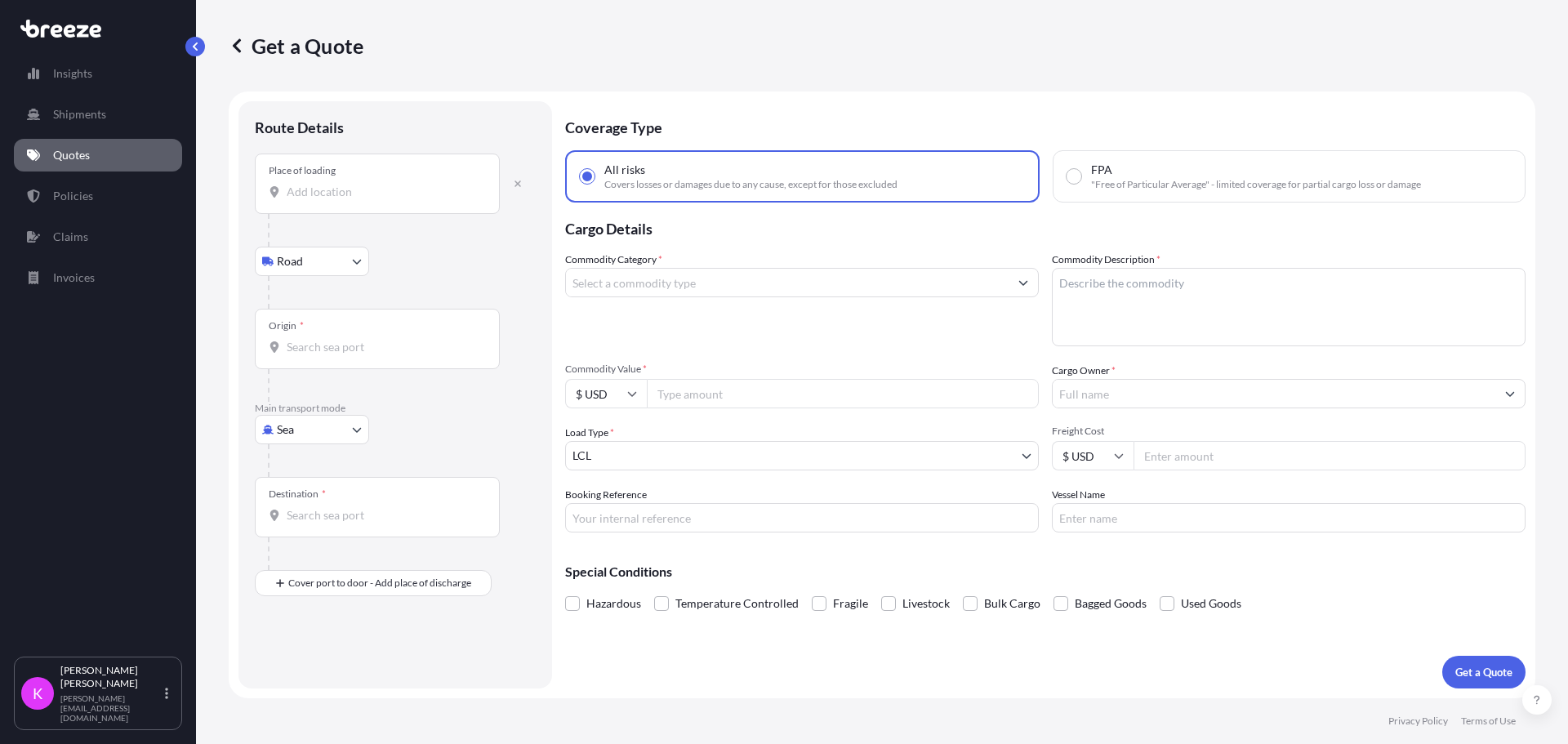
click at [333, 191] on input "Place of loading" at bounding box center [383, 192] width 193 height 16
click at [359, 440] on body "0 options available. Insights Shipments Quotes Policies Claims Invoices K [PERS…" at bounding box center [784, 372] width 1568 height 744
click at [324, 530] on div "Road" at bounding box center [312, 531] width 101 height 30
select select "Road"
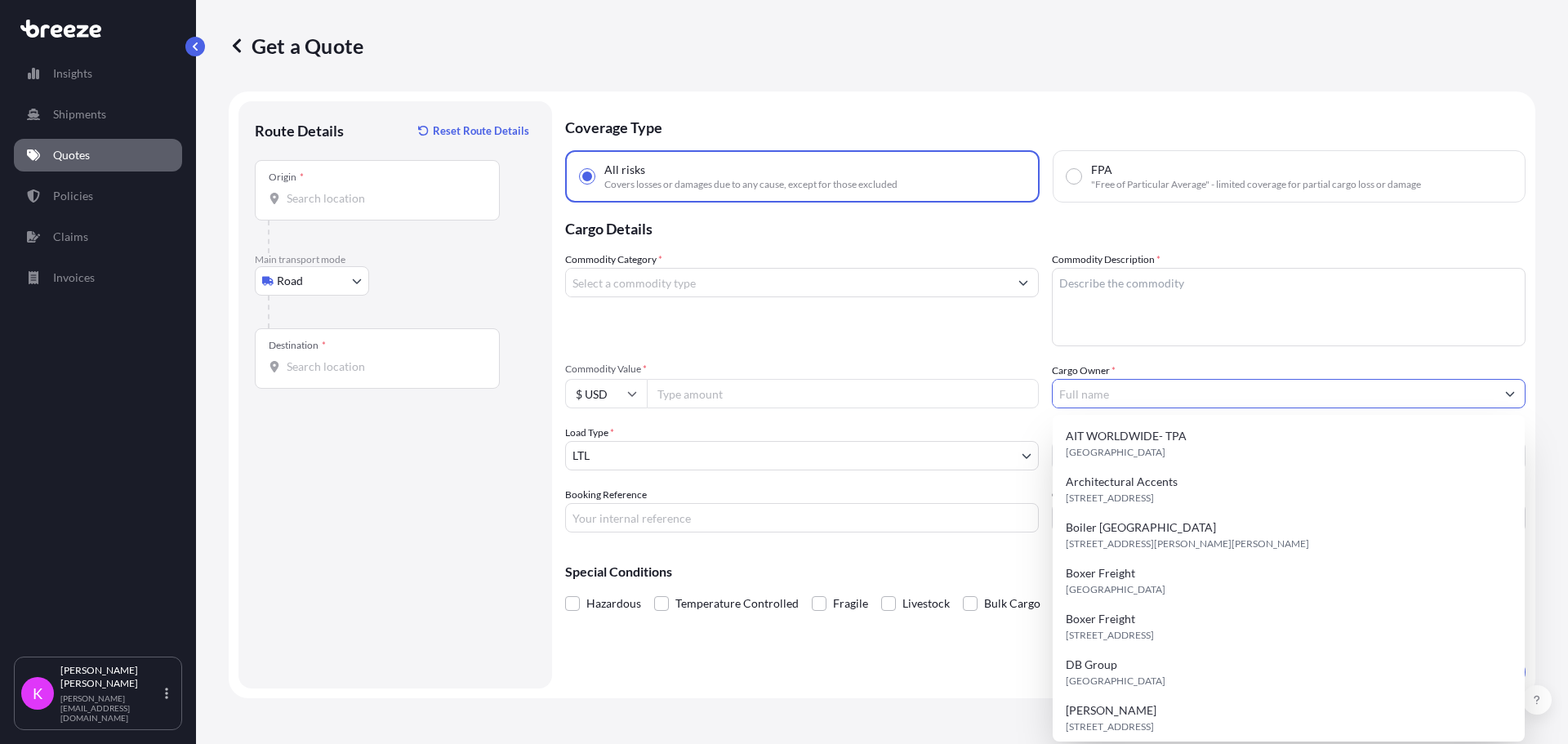
click at [1208, 389] on input "Cargo Owner *" at bounding box center [1273, 394] width 442 height 30
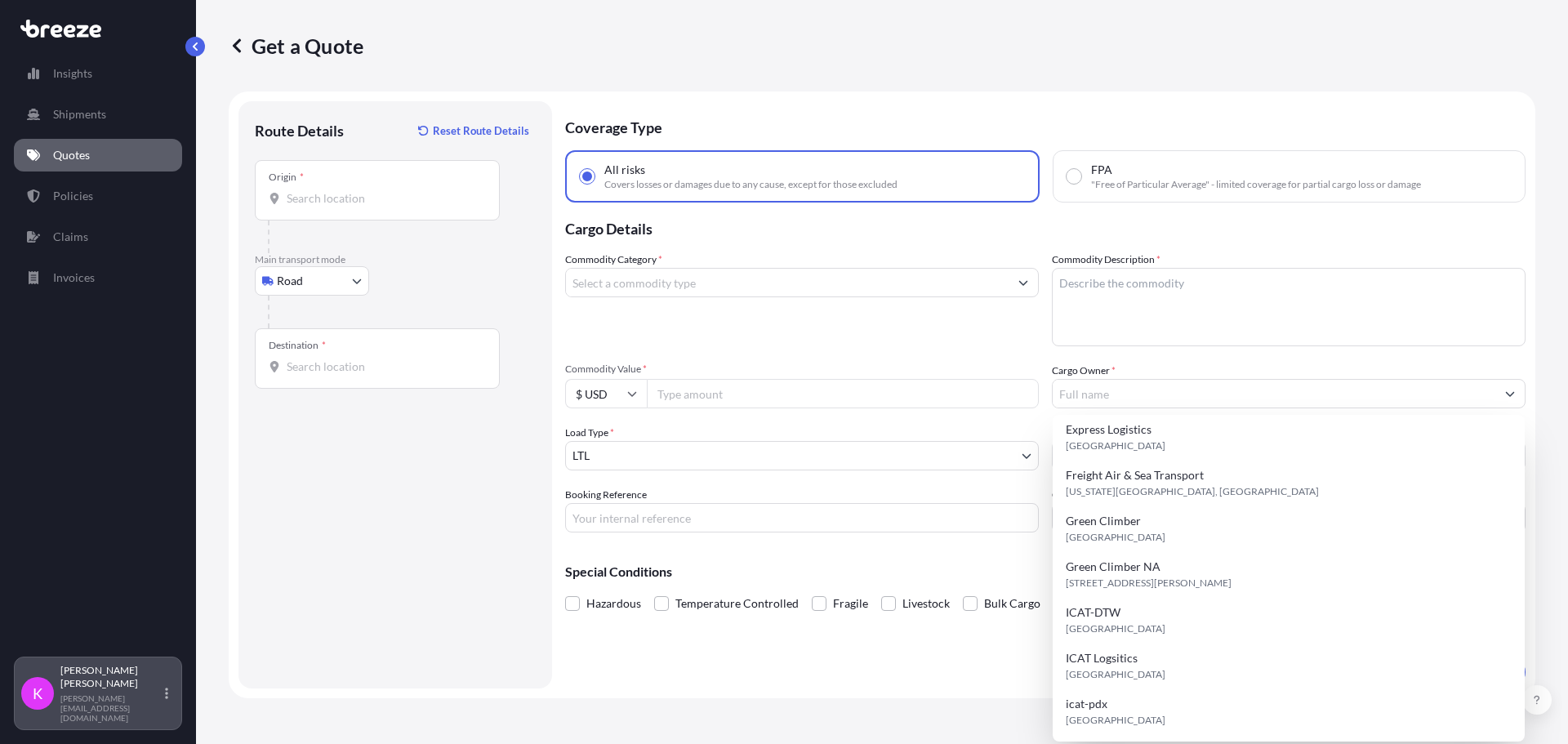
click at [167, 713] on div "[PERSON_NAME] [PERSON_NAME][EMAIL_ADDRESS][DOMAIN_NAME]" at bounding box center [117, 693] width 114 height 59
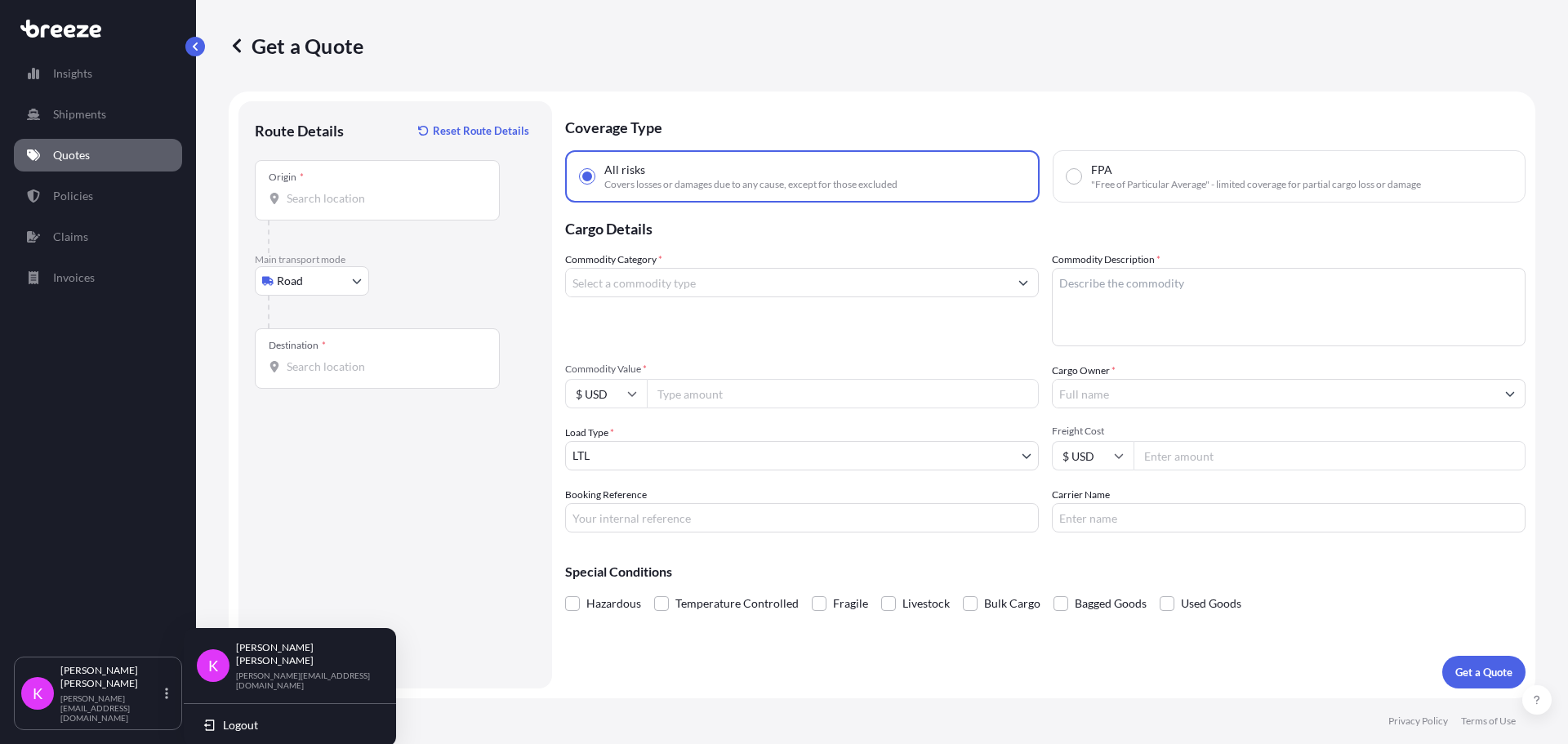
click at [271, 658] on div "[PERSON_NAME] [PERSON_NAME][EMAIL_ADDRESS][DOMAIN_NAME]" at bounding box center [309, 666] width 147 height 49
click at [210, 659] on span "K" at bounding box center [213, 666] width 10 height 16
click at [88, 66] on link "Insights" at bounding box center [97, 73] width 169 height 32
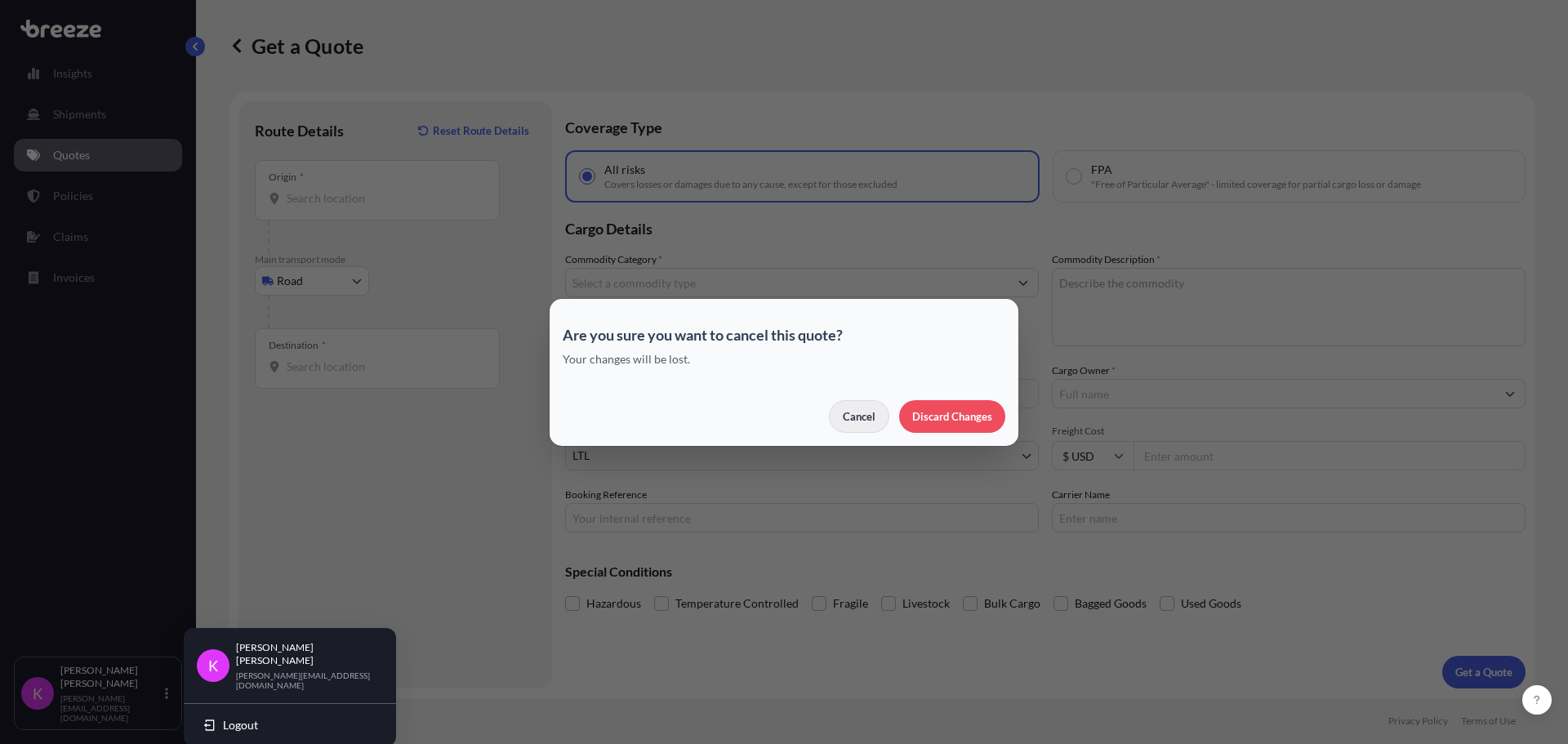
click at [882, 429] on button "Cancel" at bounding box center [859, 416] width 60 height 32
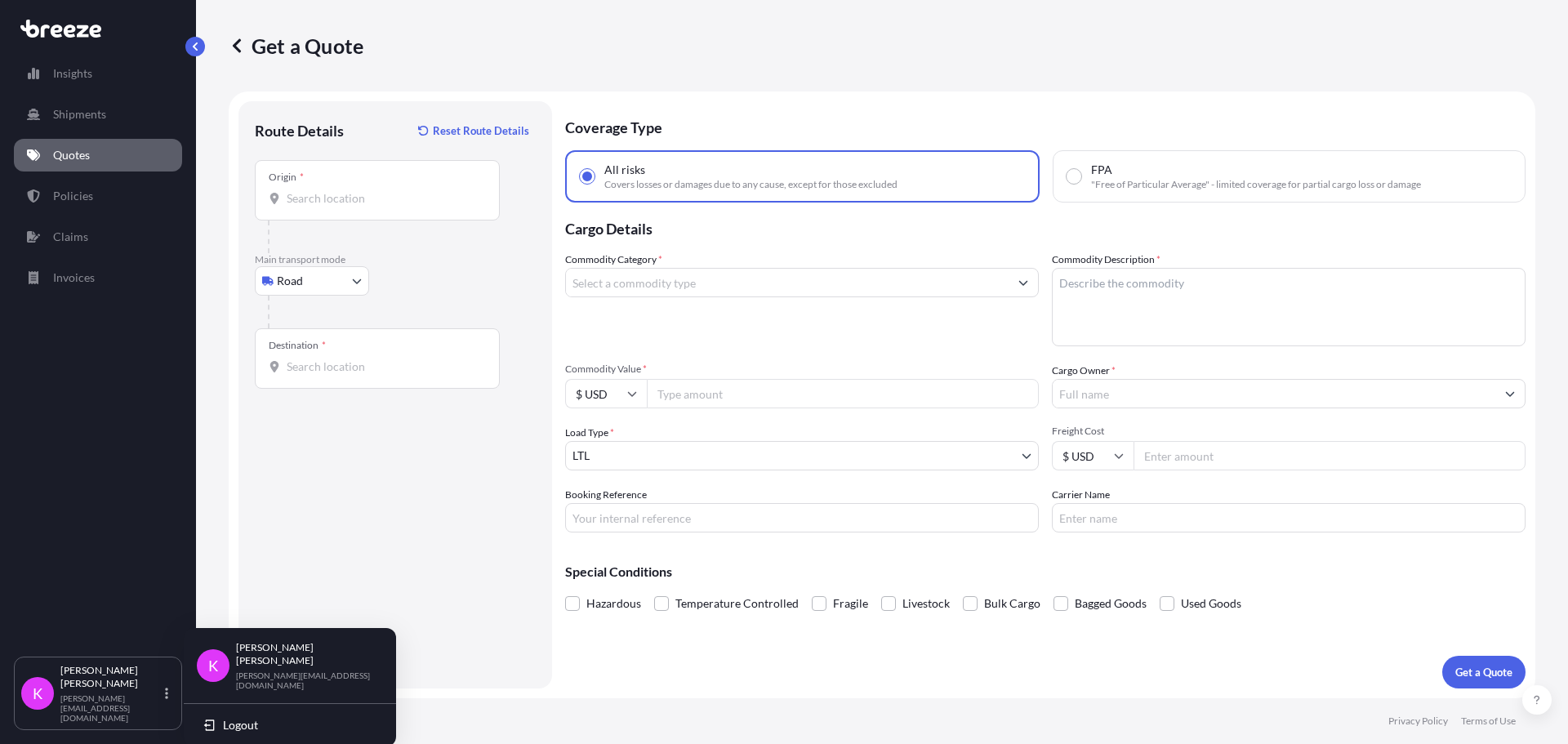
click at [1124, 403] on input "Cargo Owner *" at bounding box center [1273, 394] width 442 height 30
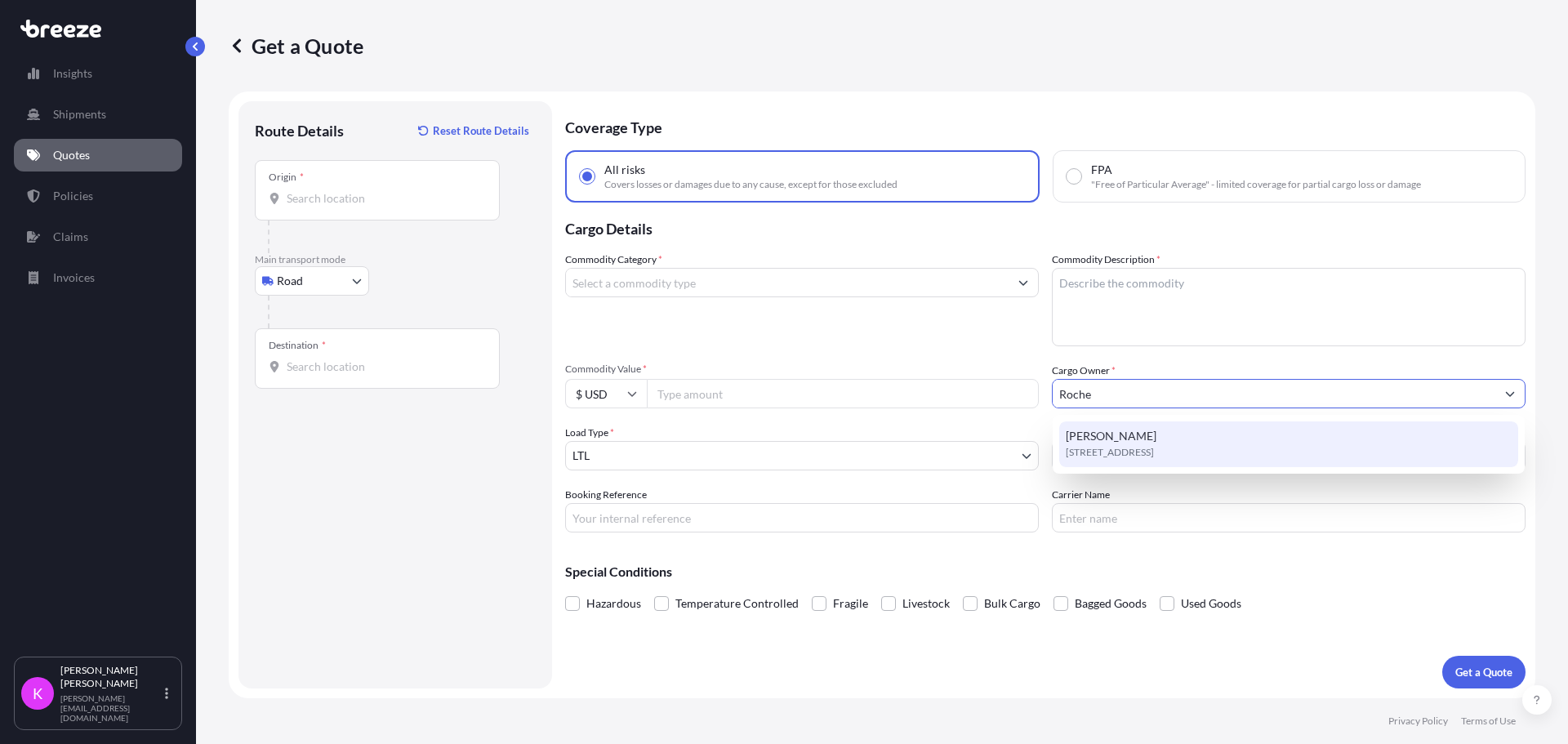
click at [1120, 439] on span "[PERSON_NAME]" at bounding box center [1111, 436] width 91 height 16
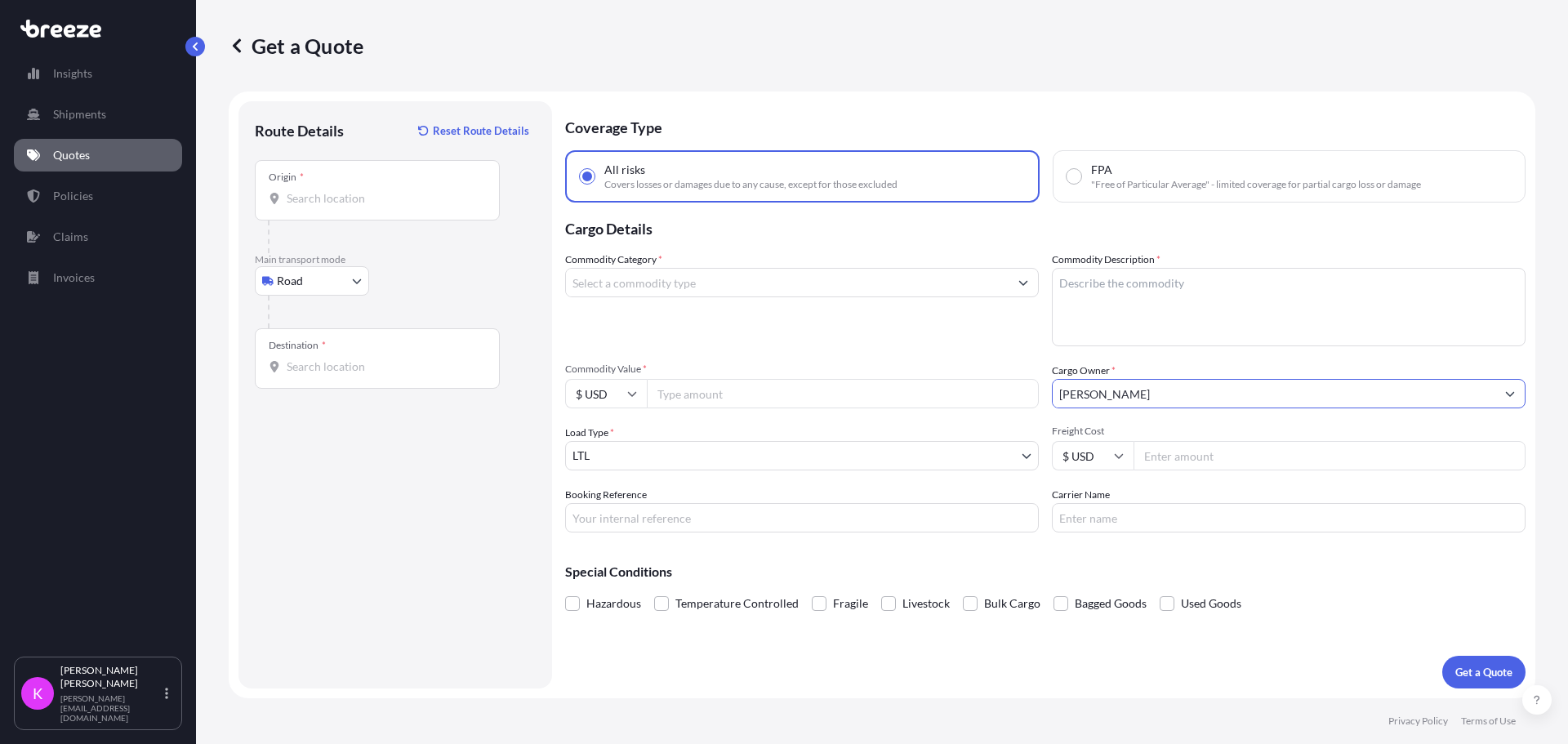
type input "[PERSON_NAME]"
click at [623, 280] on input "Commodity Category *" at bounding box center [787, 282] width 442 height 30
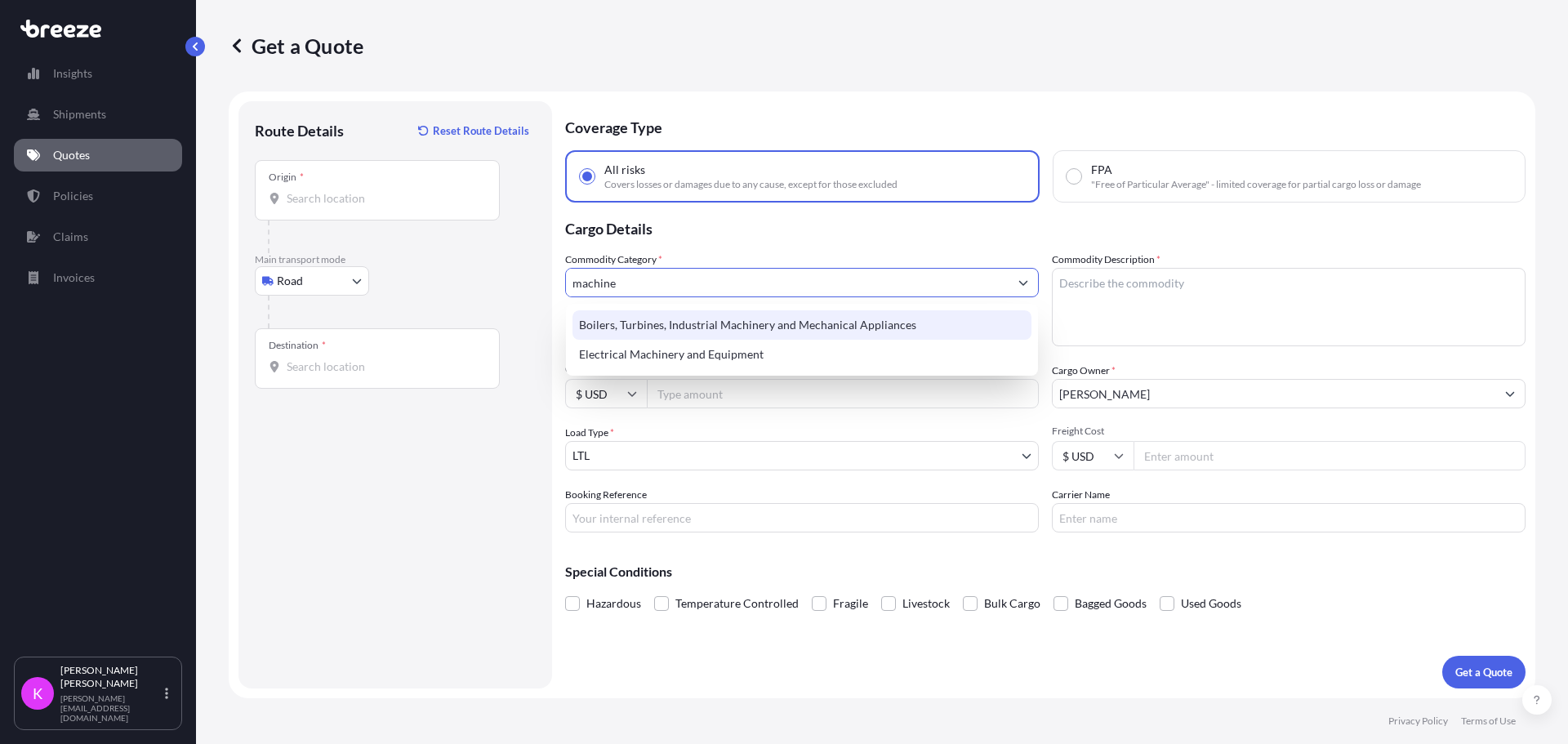
click at [631, 318] on div "Boilers, Turbines, Industrial Machinery and Mechanical Appliances" at bounding box center [801, 324] width 459 height 30
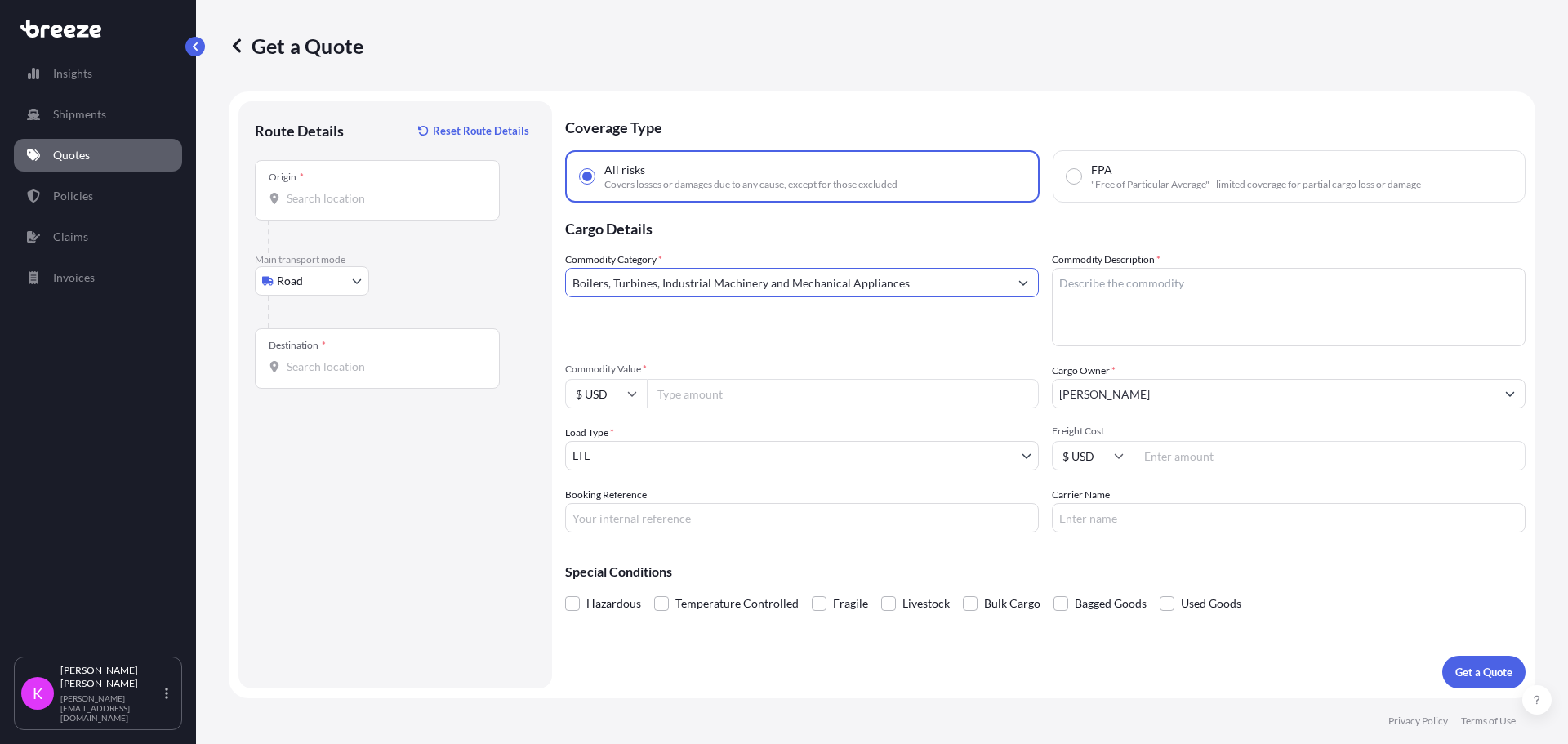
type input "Boilers, Turbines, Industrial Machinery and Mechanical Appliances"
click at [1177, 301] on textarea "Commodity Description *" at bounding box center [1290, 306] width 474 height 78
type textarea "Bottling machine parts"
click at [870, 390] on input "Commodity Value *" at bounding box center [843, 394] width 392 height 30
type input "10300"
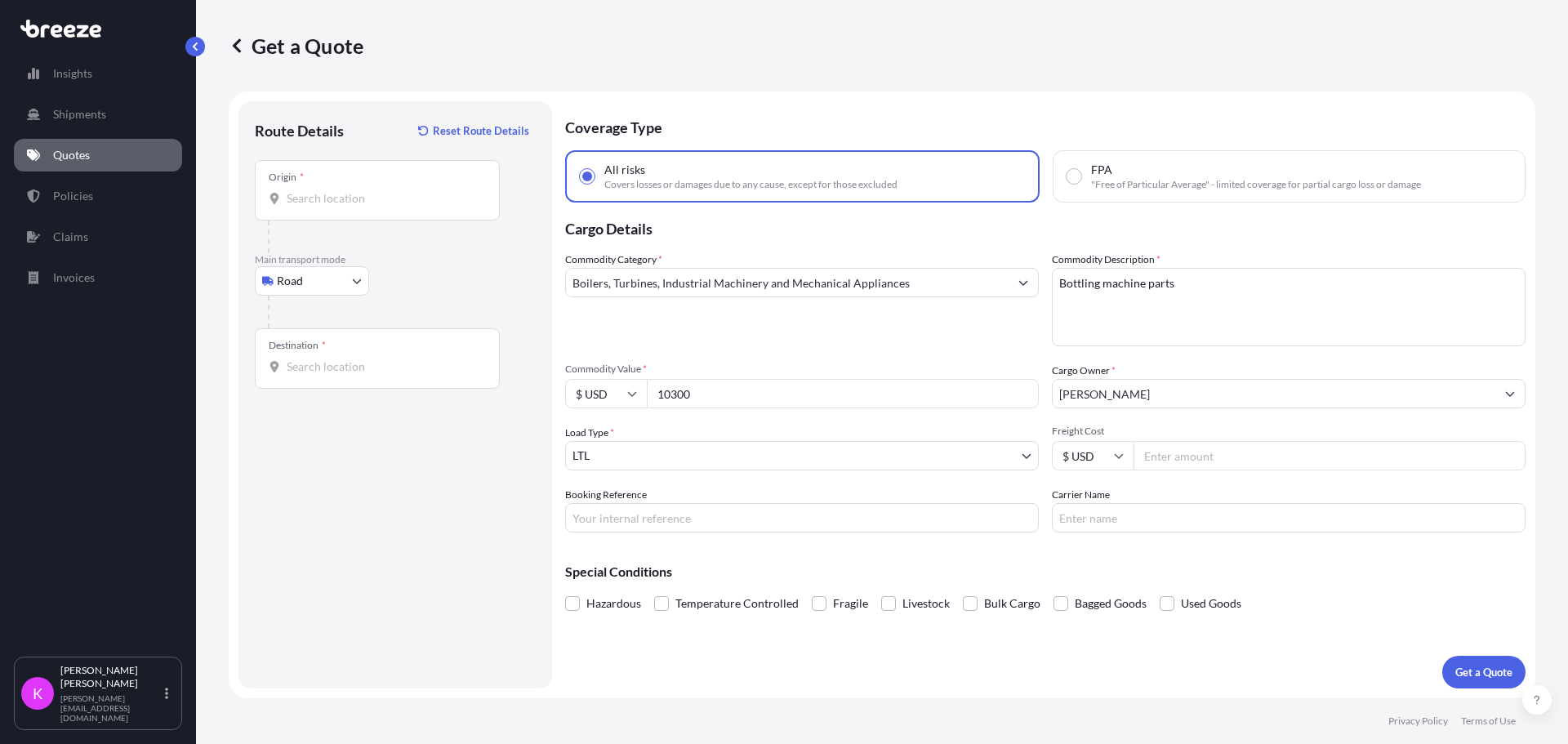
click at [802, 465] on body "Insights Shipments Quotes Policies Claims Invoices K [PERSON_NAME] [PERSON_NAME…" at bounding box center [784, 372] width 1568 height 744
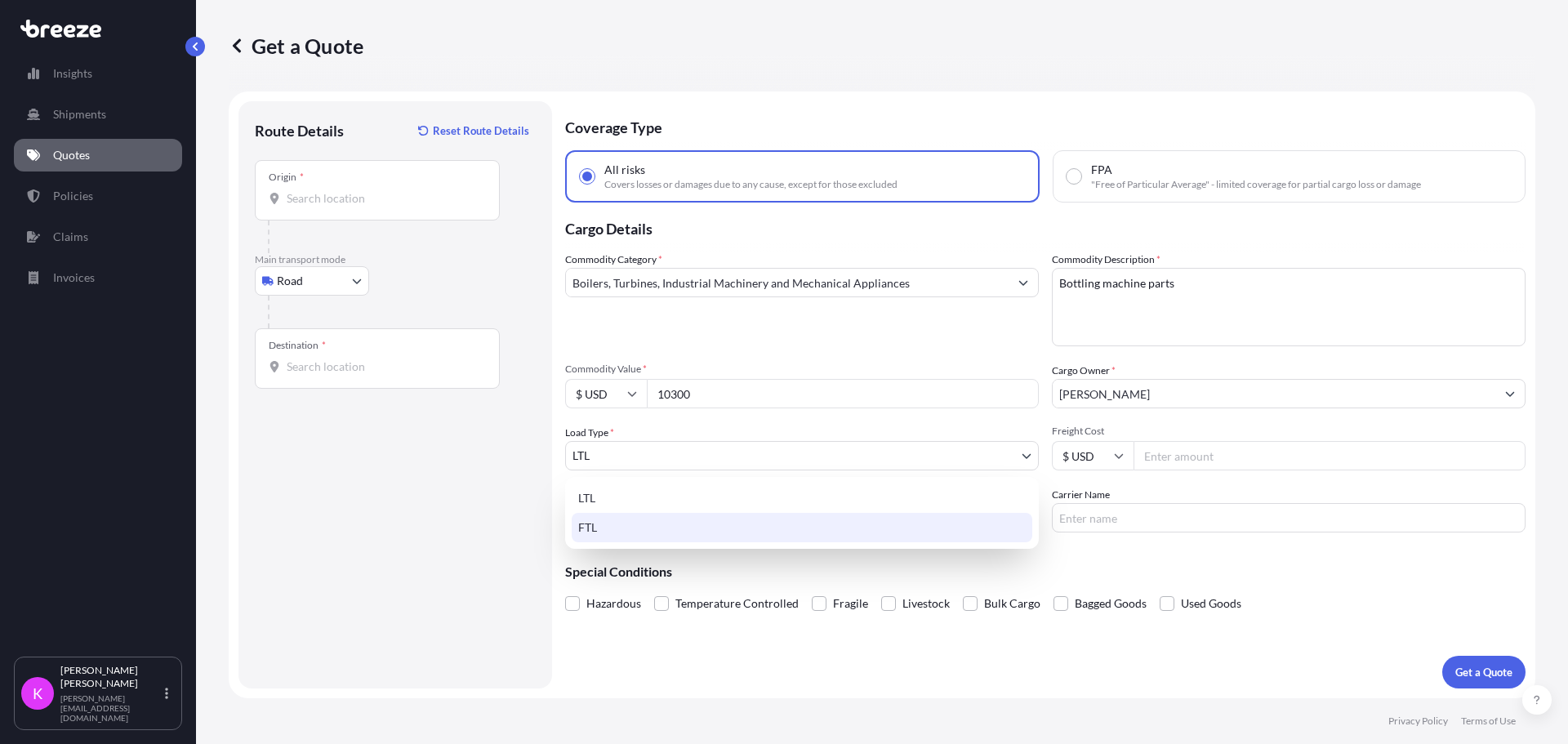
click at [724, 536] on div "FTL" at bounding box center [802, 527] width 460 height 30
select select "2"
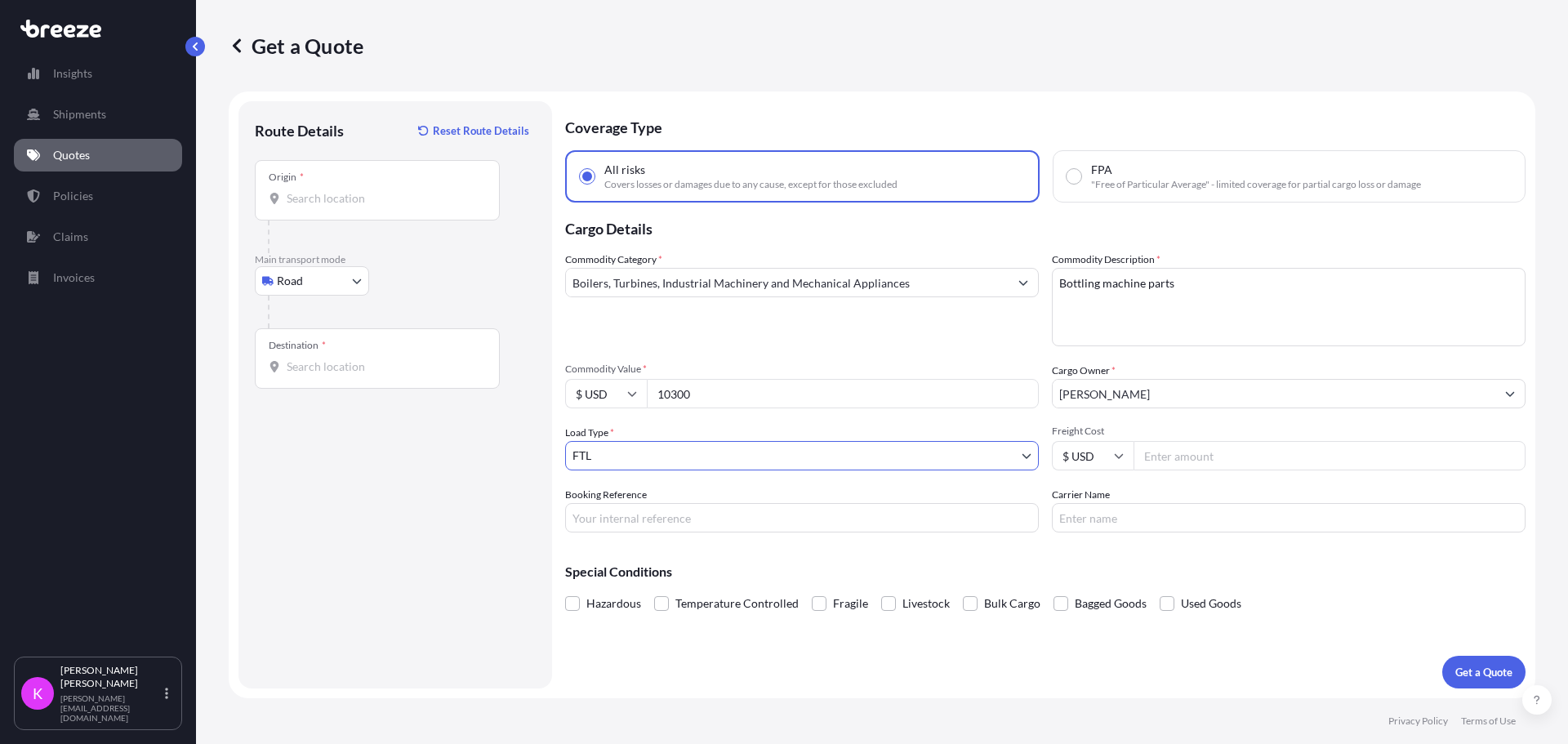
click at [317, 200] on input "Origin *" at bounding box center [383, 198] width 193 height 16
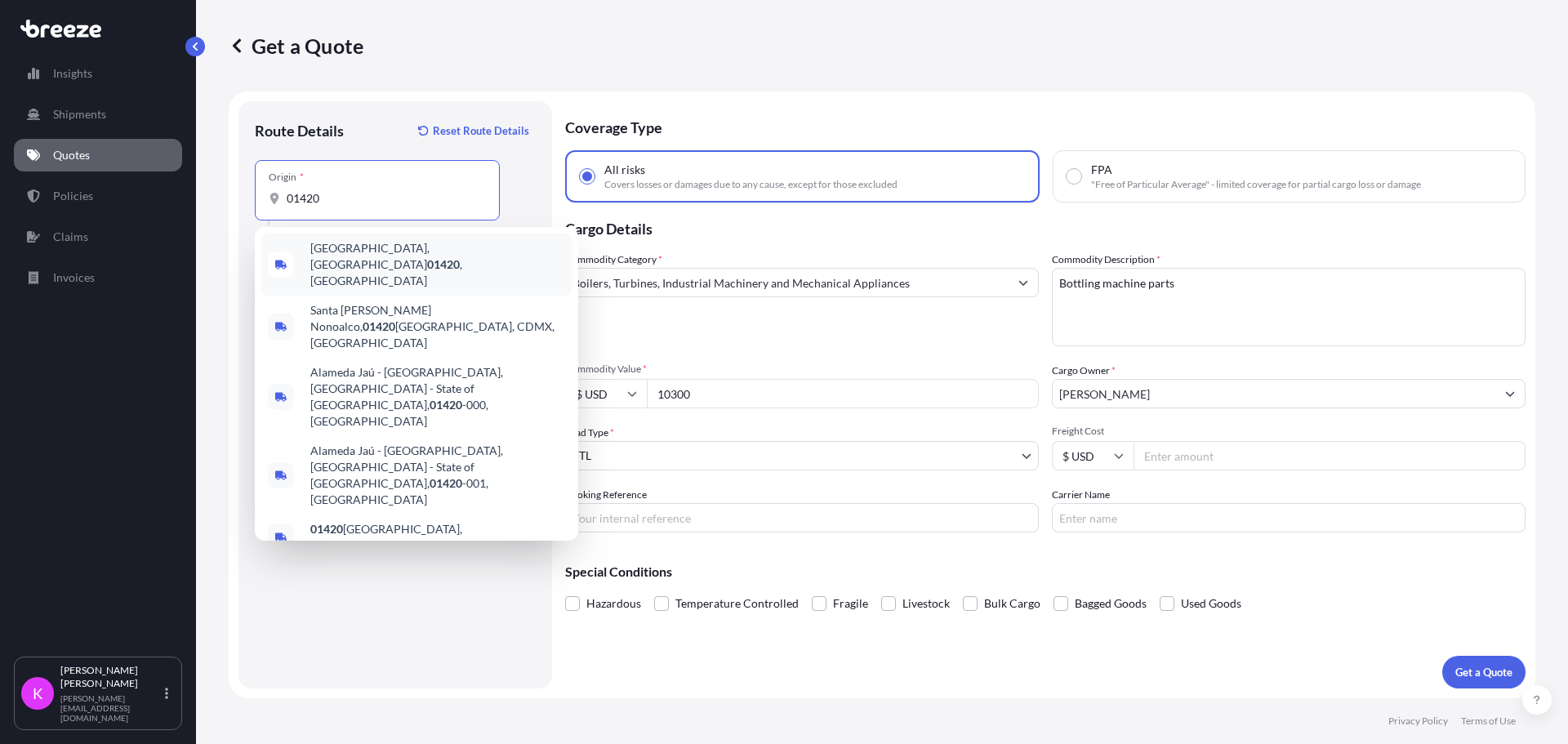
click at [347, 251] on span "[GEOGRAPHIC_DATA], [GEOGRAPHIC_DATA] 01420 , [GEOGRAPHIC_DATA]" at bounding box center [437, 265] width 255 height 49
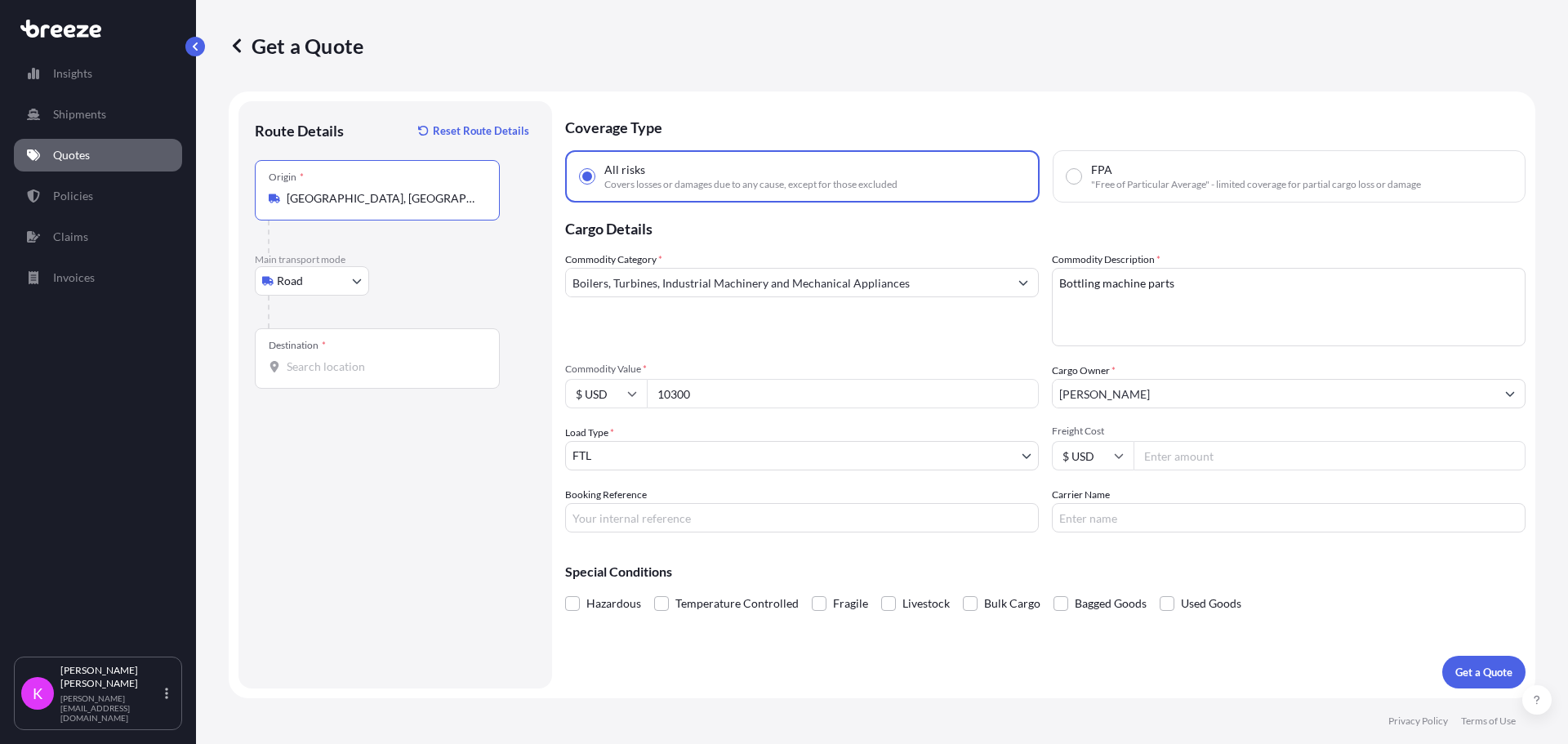
type input "[GEOGRAPHIC_DATA], [GEOGRAPHIC_DATA] 01420, [GEOGRAPHIC_DATA]"
click at [332, 364] on input "Destination *" at bounding box center [383, 367] width 193 height 16
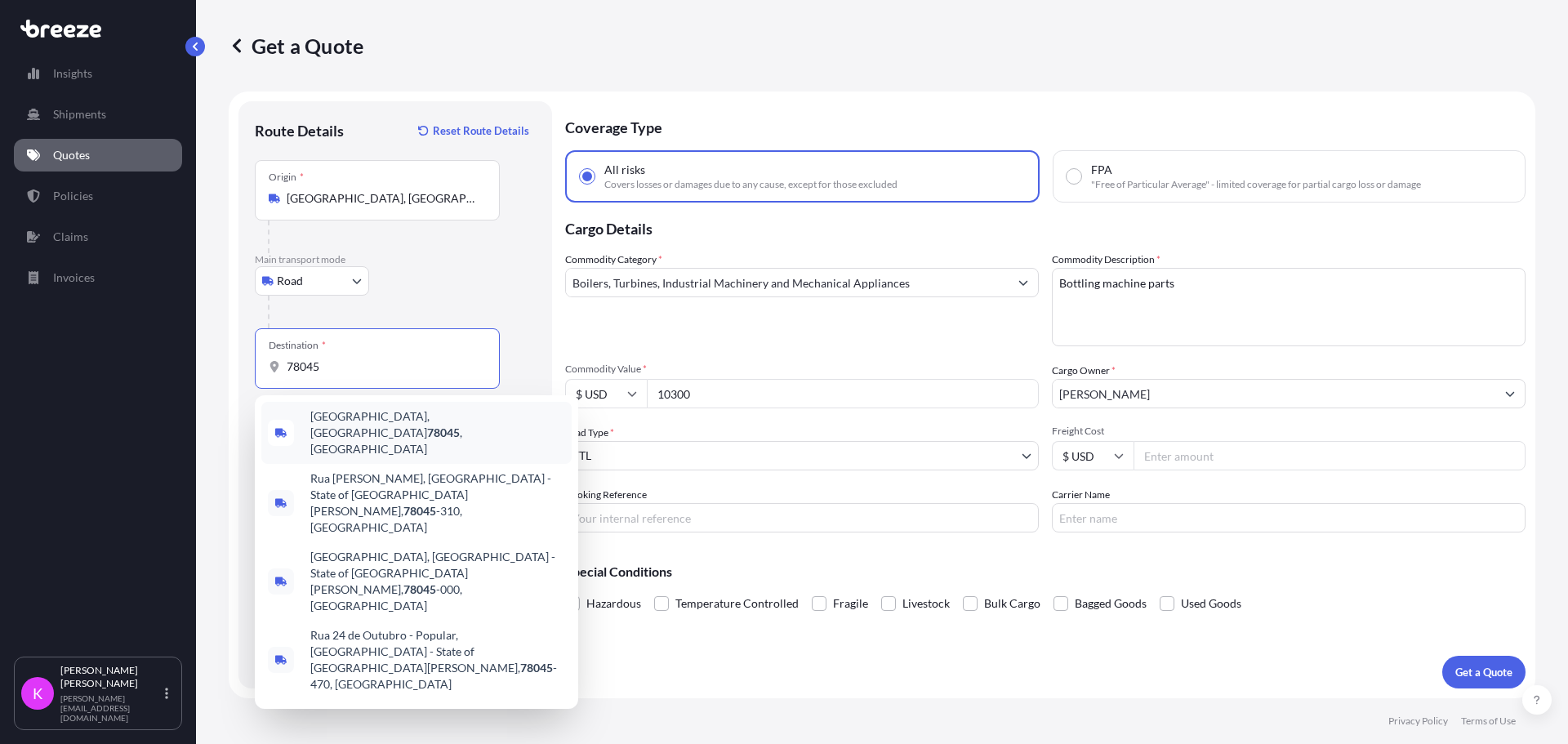
click at [341, 417] on span "[GEOGRAPHIC_DATA], [GEOGRAPHIC_DATA] 78045 , [GEOGRAPHIC_DATA]" at bounding box center [437, 432] width 255 height 49
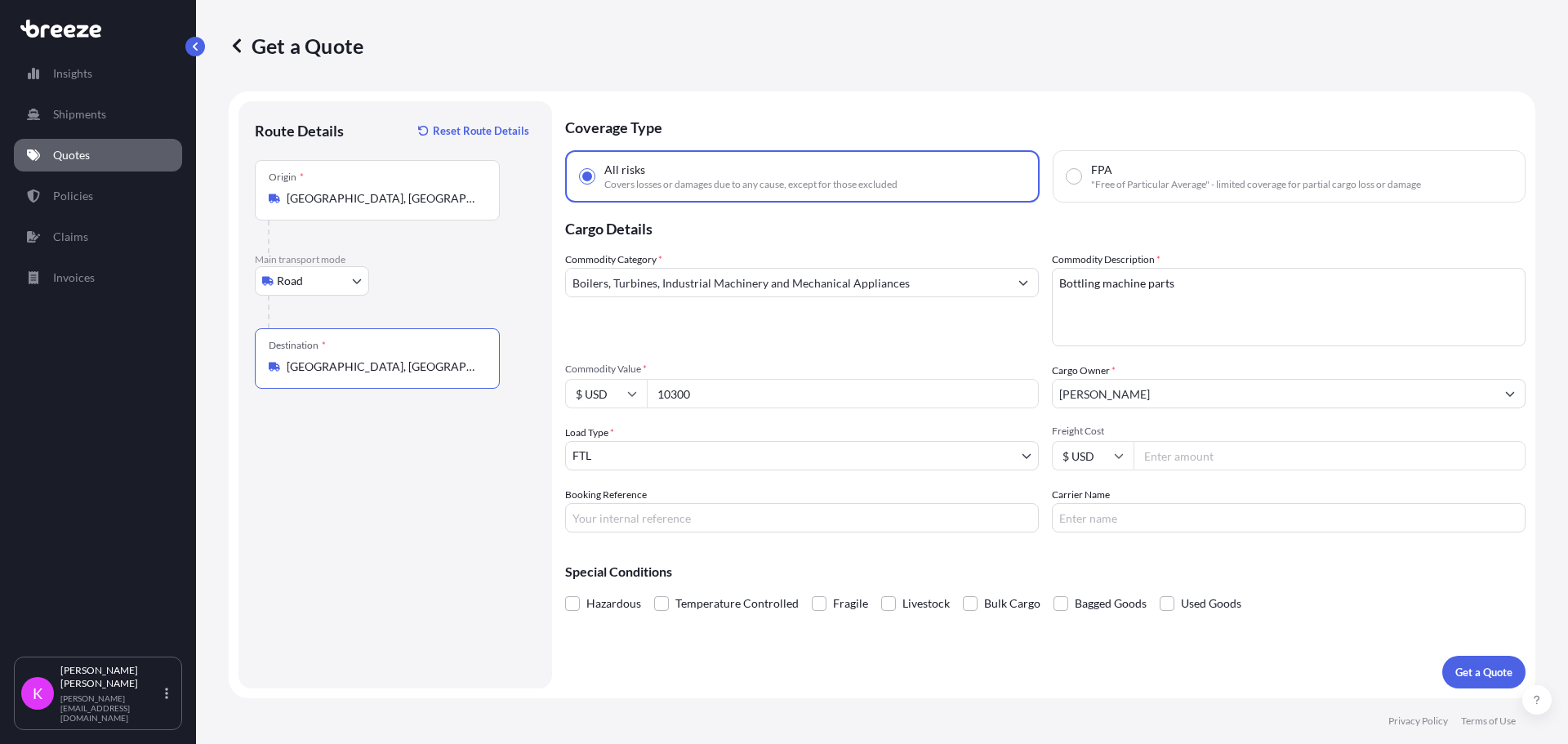
type input "[GEOGRAPHIC_DATA], [GEOGRAPHIC_DATA] 78045, [GEOGRAPHIC_DATA]"
click at [1251, 517] on input "Carrier Name" at bounding box center [1290, 517] width 474 height 30
type input "[PERSON_NAME]"
click at [647, 525] on input "Booking Reference" at bounding box center [802, 517] width 474 height 30
type input "774424"
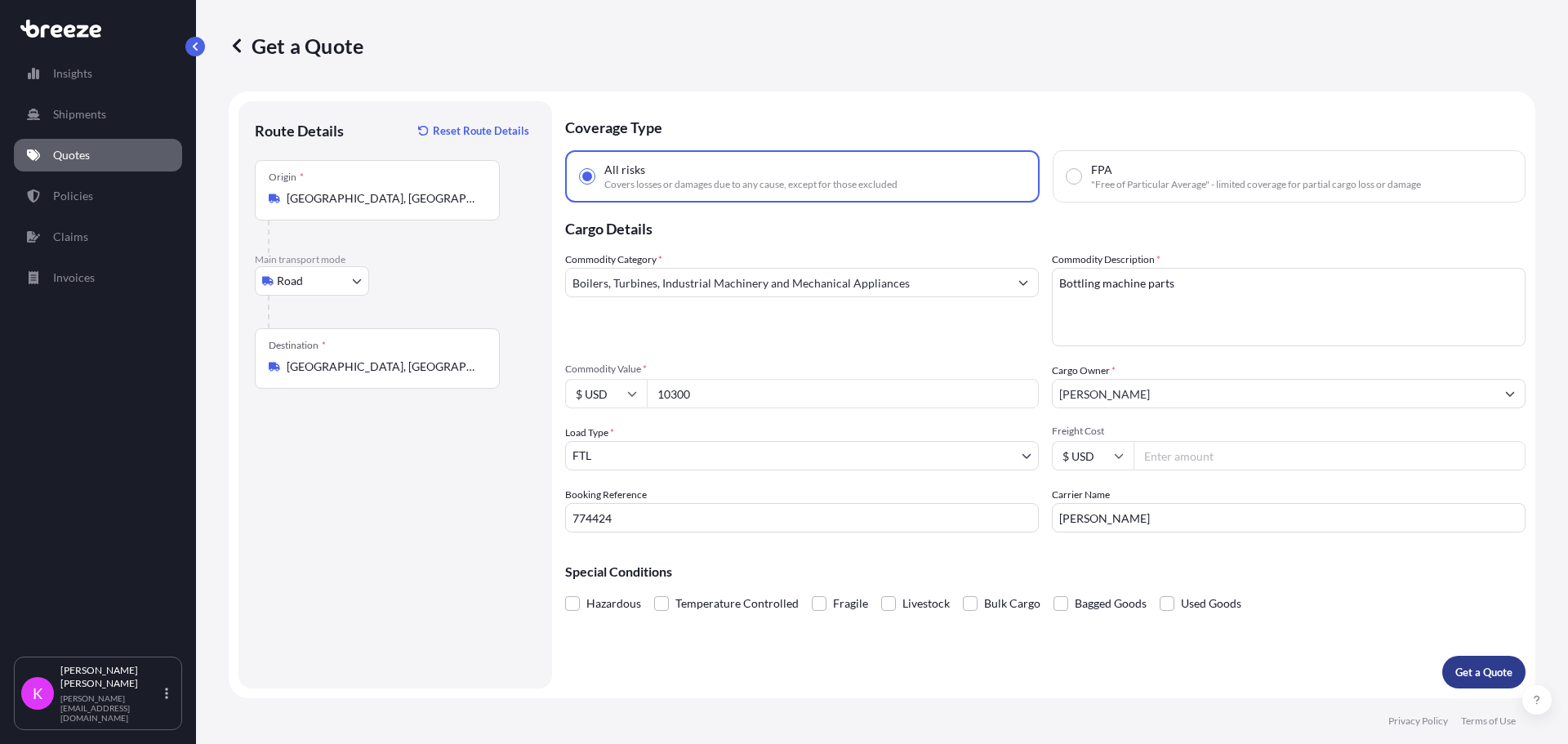
click at [1463, 665] on p "Get a Quote" at bounding box center [1483, 672] width 57 height 16
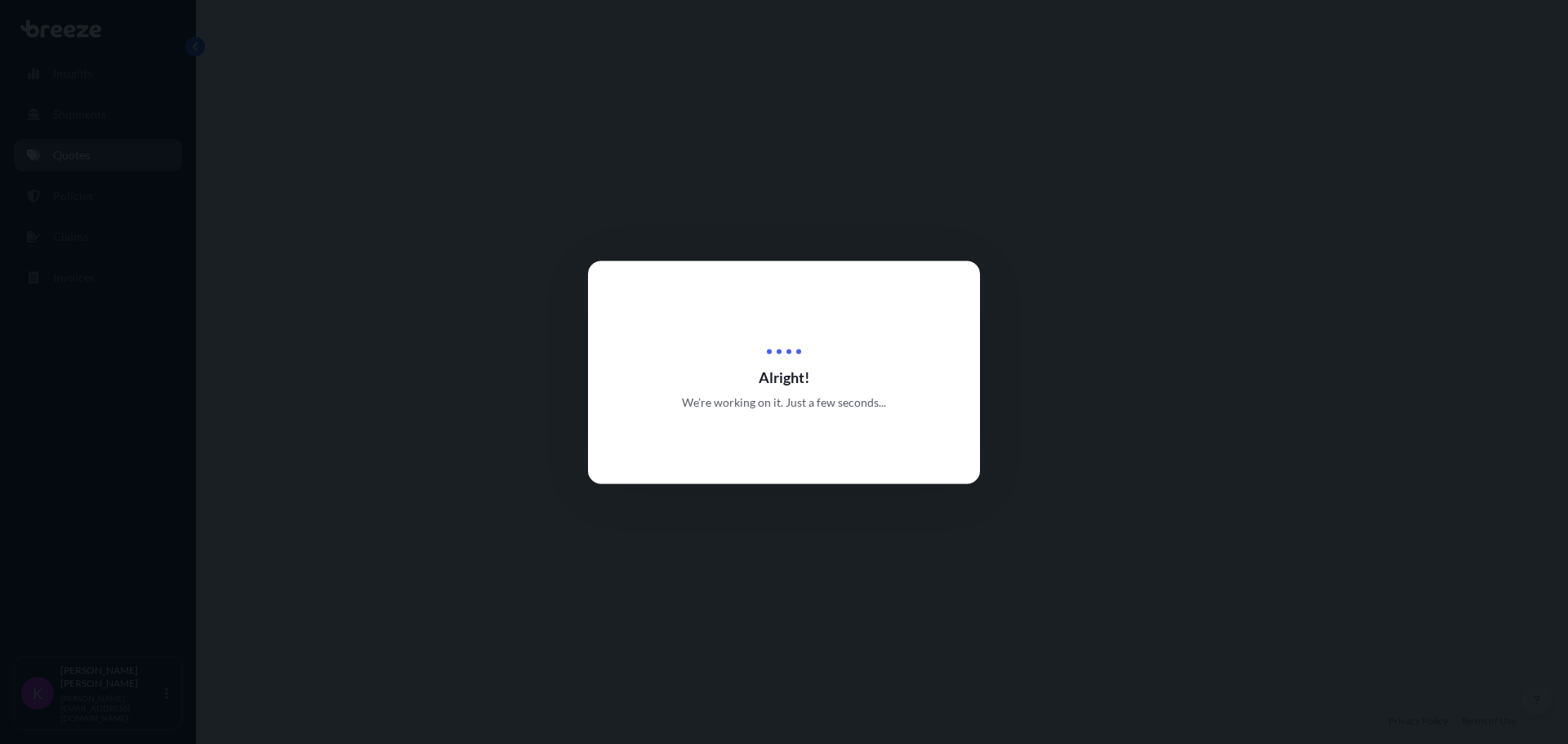
select select "Road"
select select "2"
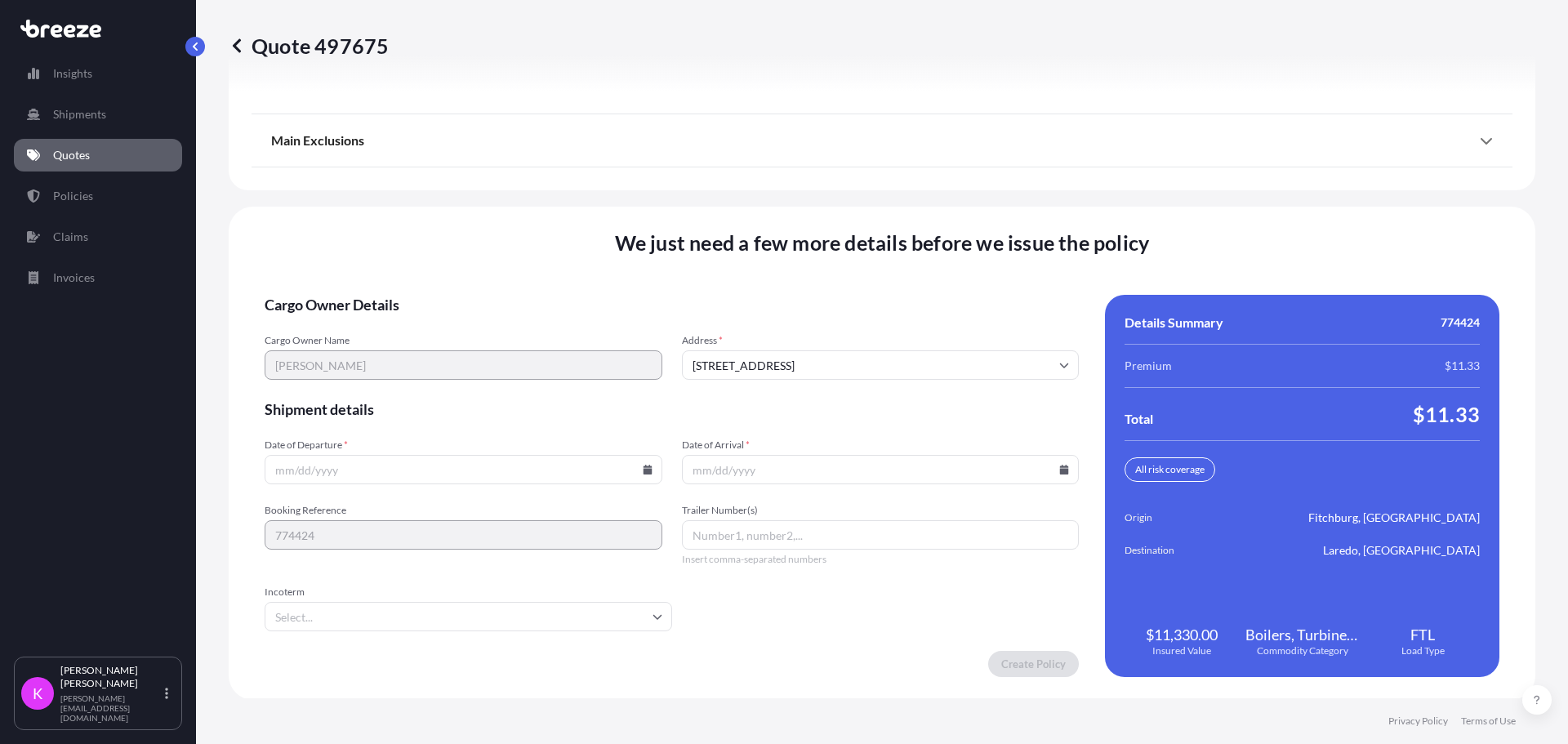
scroll to position [2091, 0]
click at [742, 473] on input "Date of Arrival *" at bounding box center [880, 467] width 397 height 30
click at [578, 478] on input "Date of Departure *" at bounding box center [463, 467] width 397 height 30
click at [643, 470] on icon at bounding box center [647, 467] width 9 height 10
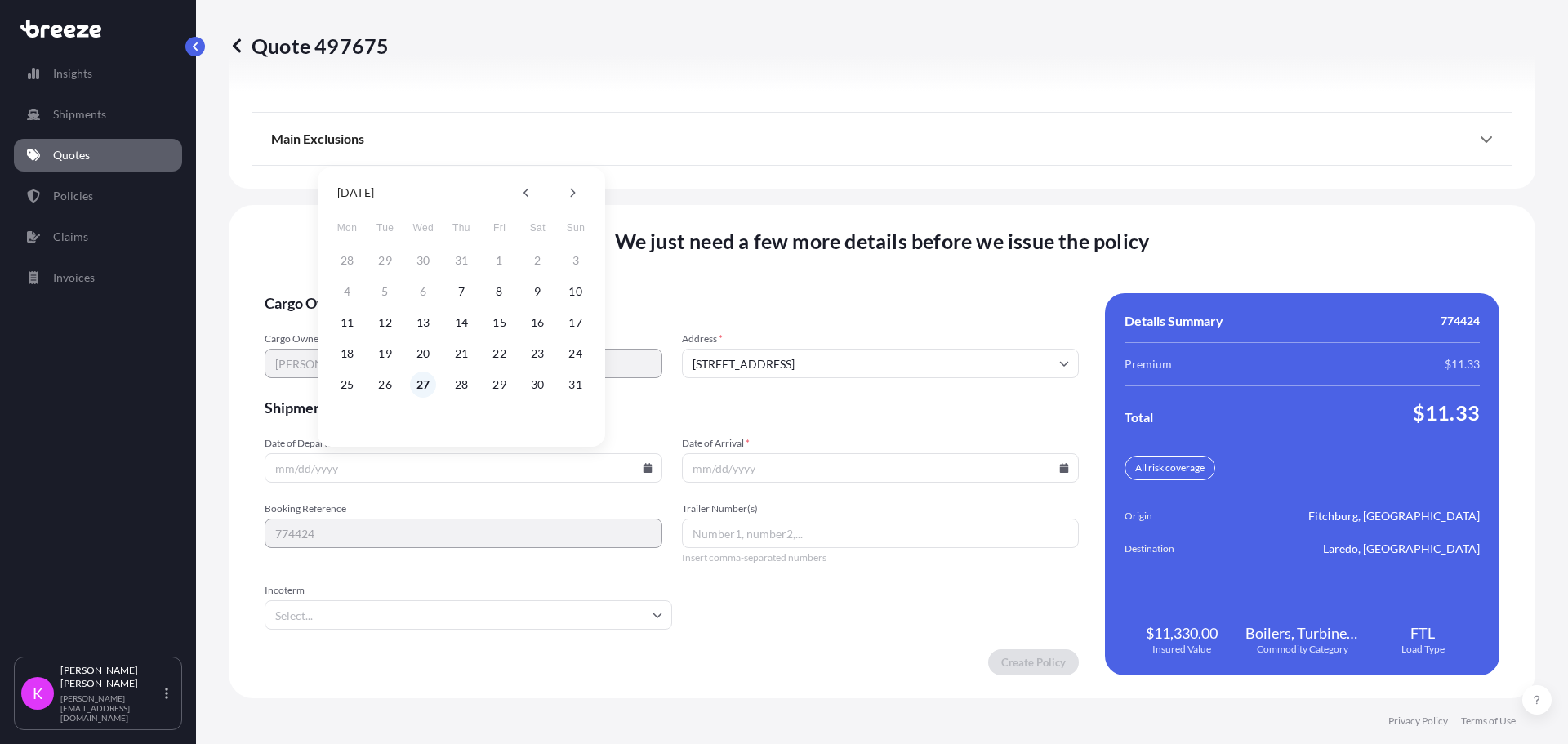
click at [425, 389] on button "27" at bounding box center [423, 384] width 26 height 26
type input "[DATE]"
click at [902, 463] on input "Date of Arrival *" at bounding box center [880, 467] width 397 height 30
click at [1064, 463] on input "Date of Arrival *" at bounding box center [880, 467] width 397 height 30
click at [1061, 471] on icon at bounding box center [1065, 467] width 9 height 10
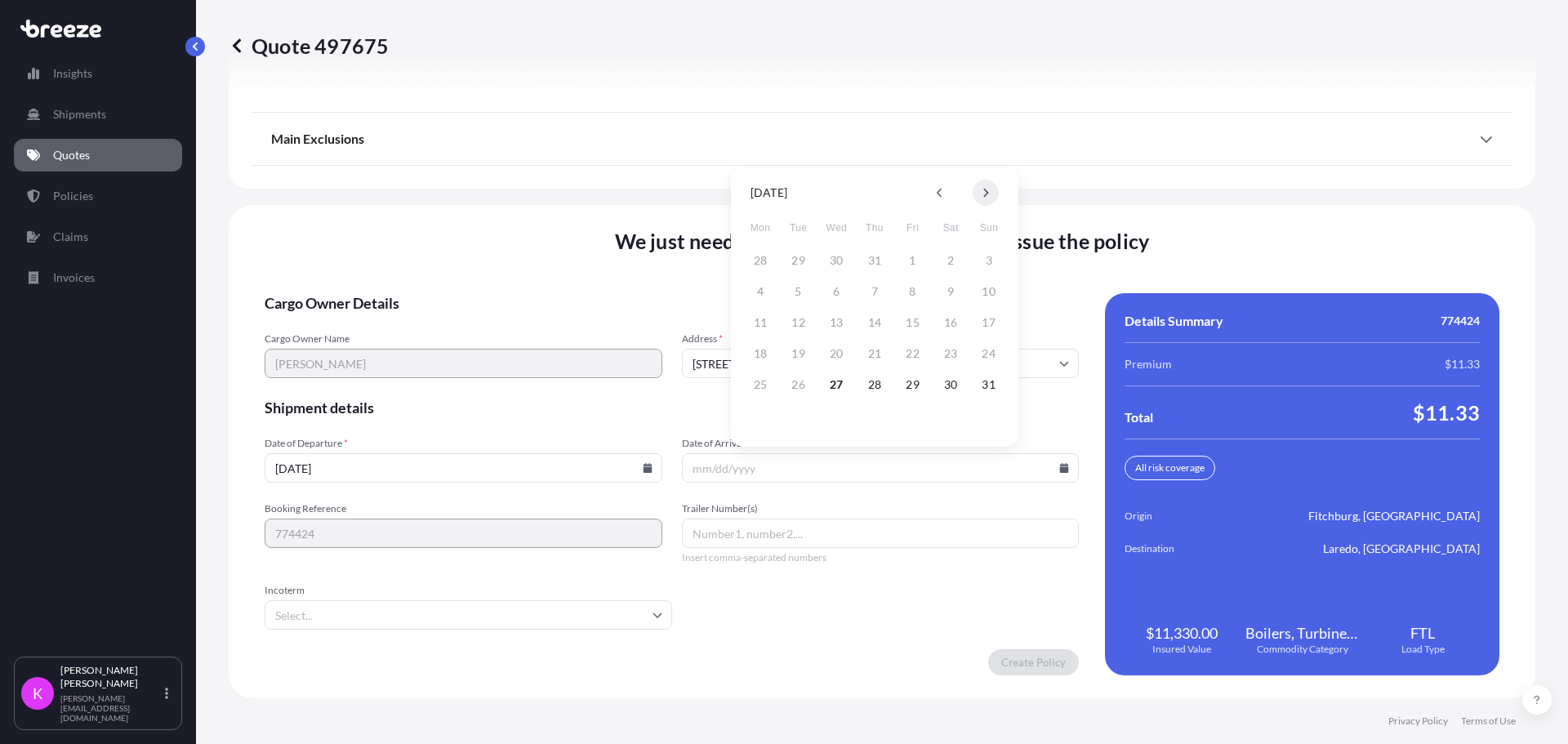
click at [988, 196] on icon at bounding box center [986, 192] width 6 height 10
click at [839, 252] on button "3" at bounding box center [836, 260] width 26 height 26
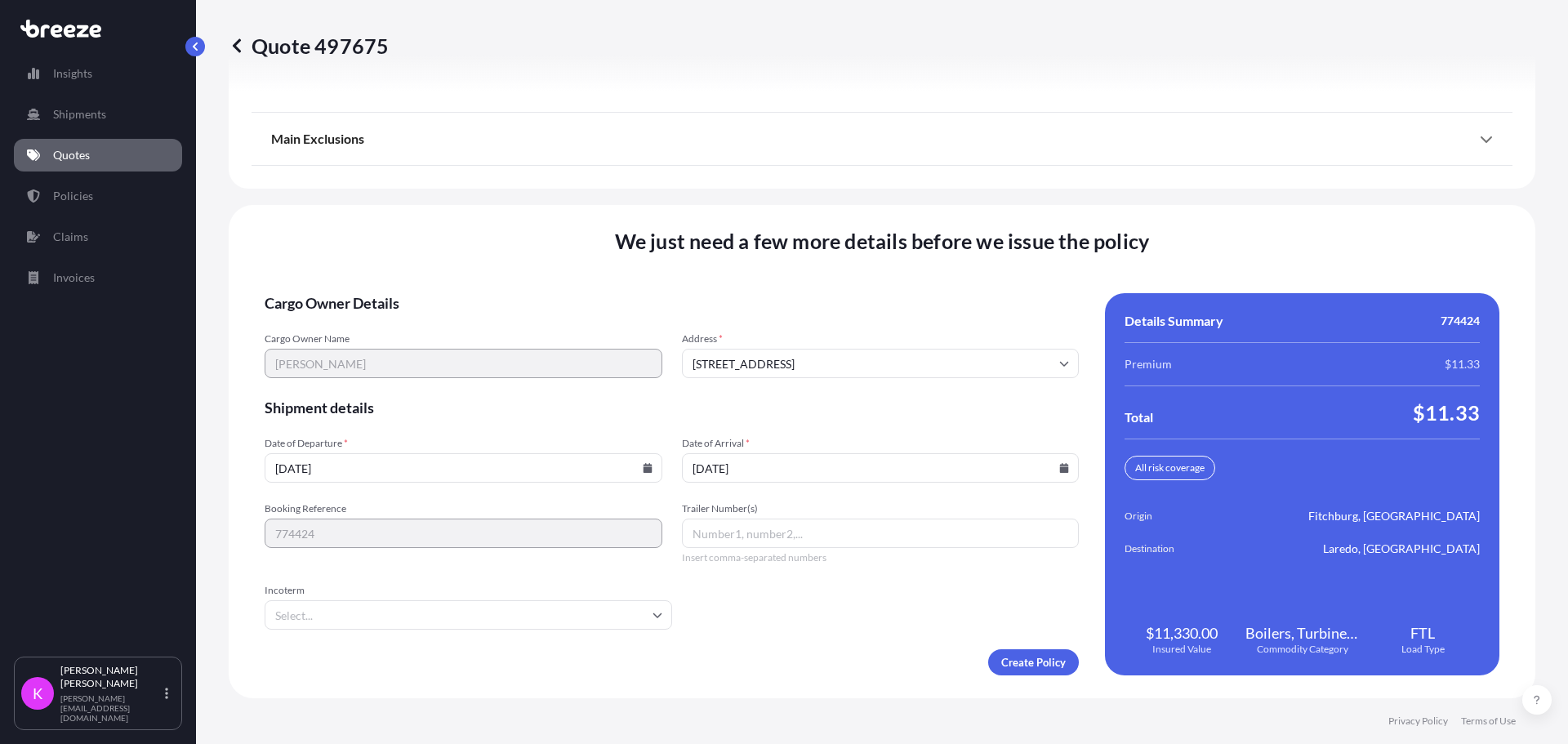
click at [1061, 467] on icon at bounding box center [1065, 467] width 9 height 10
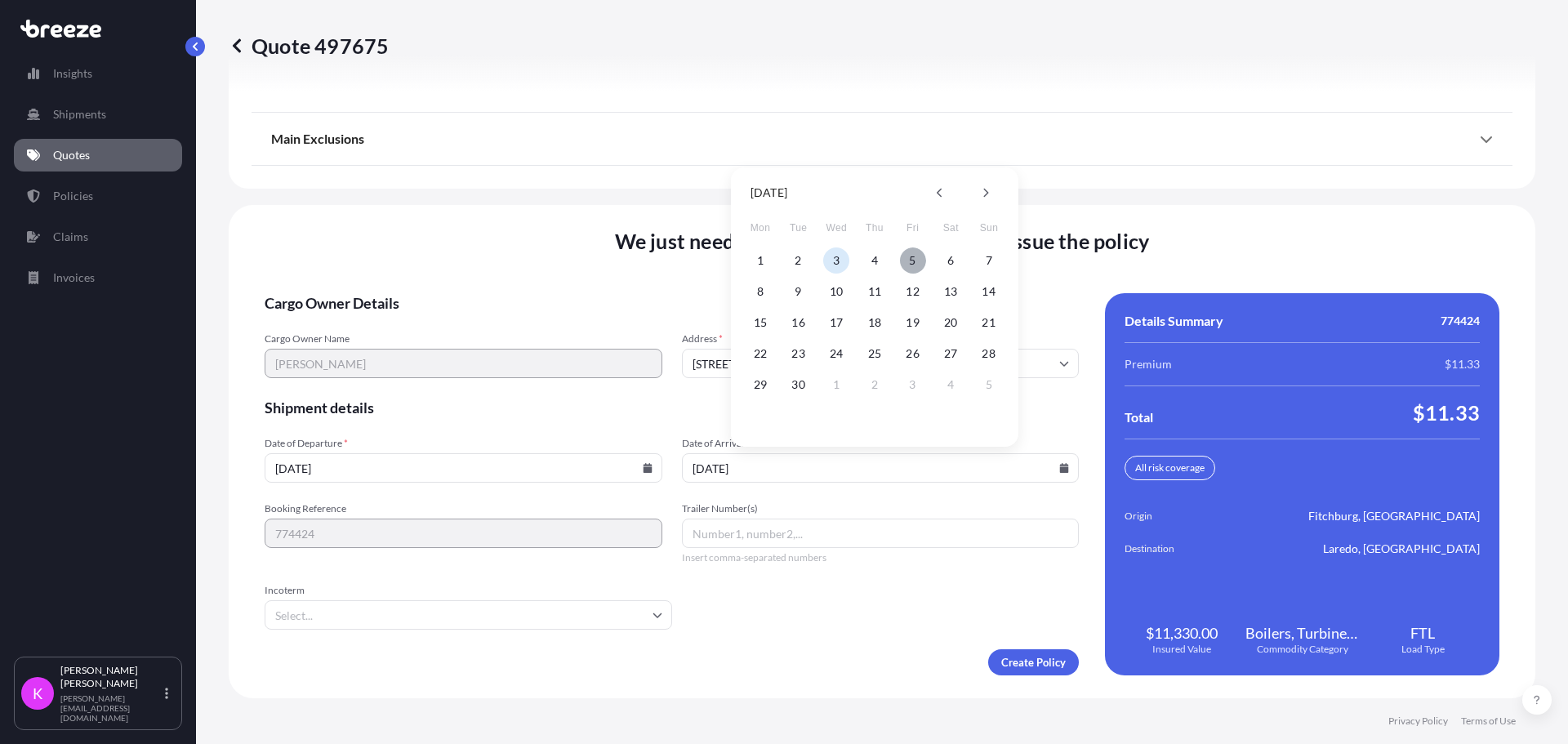
click at [906, 259] on button "5" at bounding box center [913, 260] width 26 height 26
type input "[DATE]"
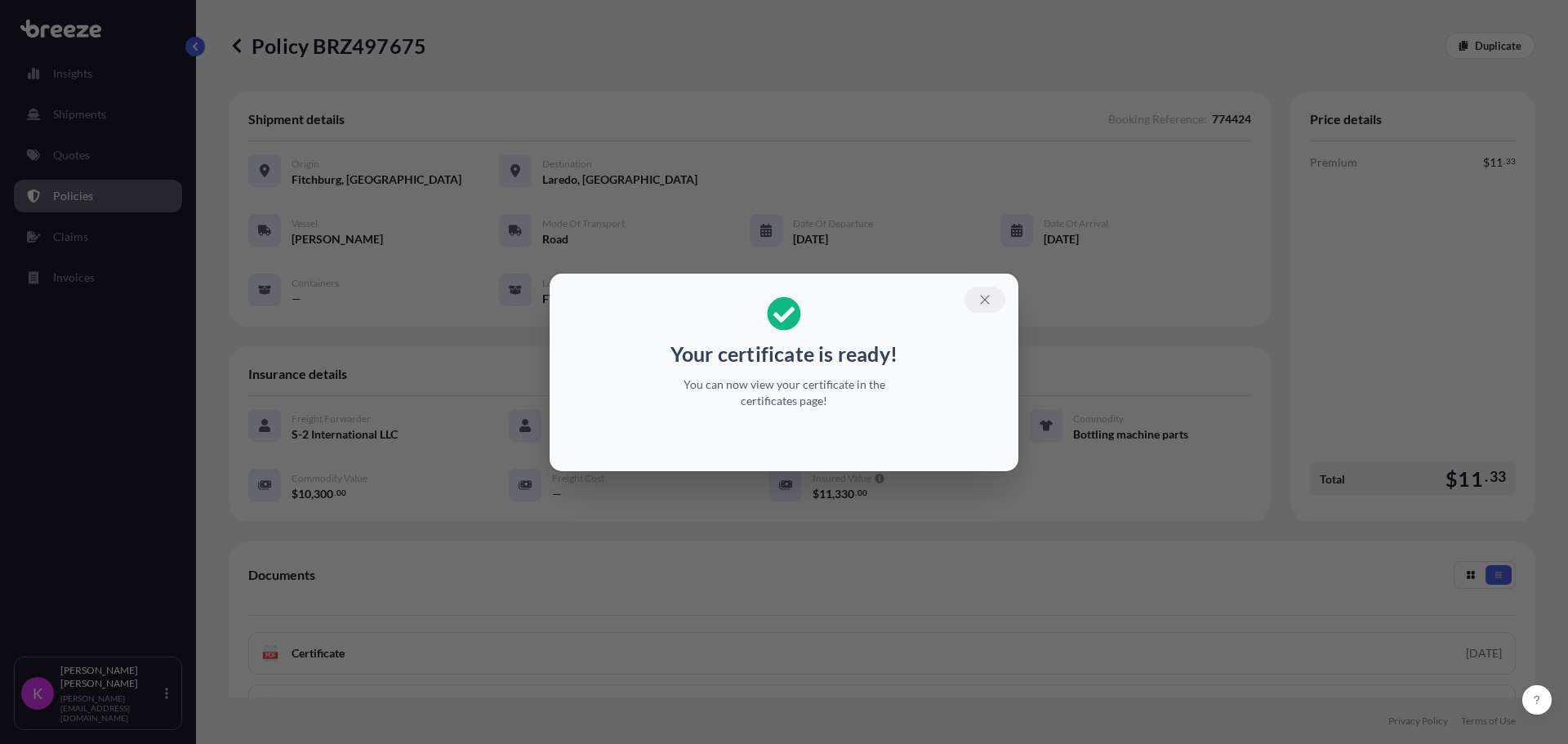
click at [979, 309] on button "button" at bounding box center [985, 299] width 41 height 26
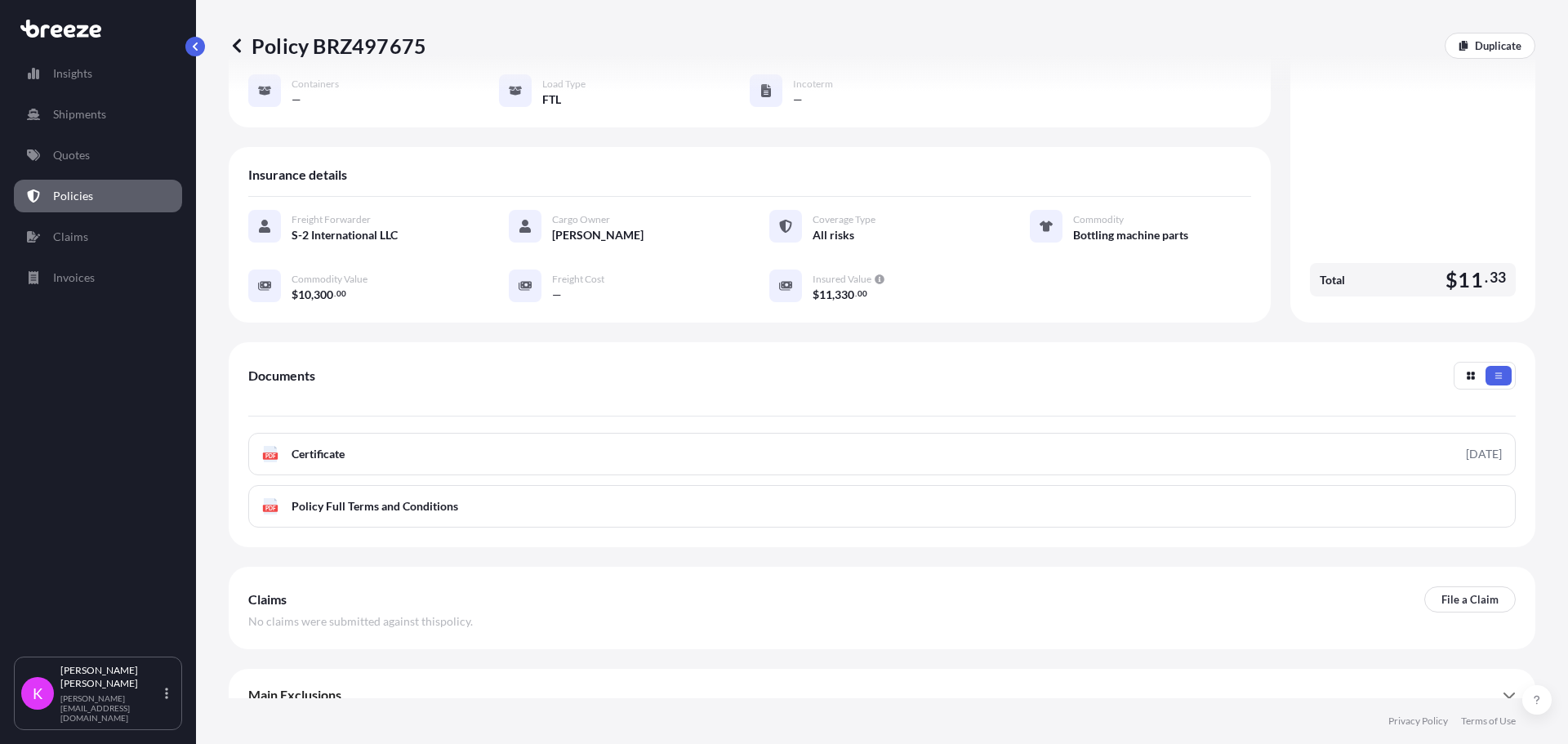
scroll to position [222, 0]
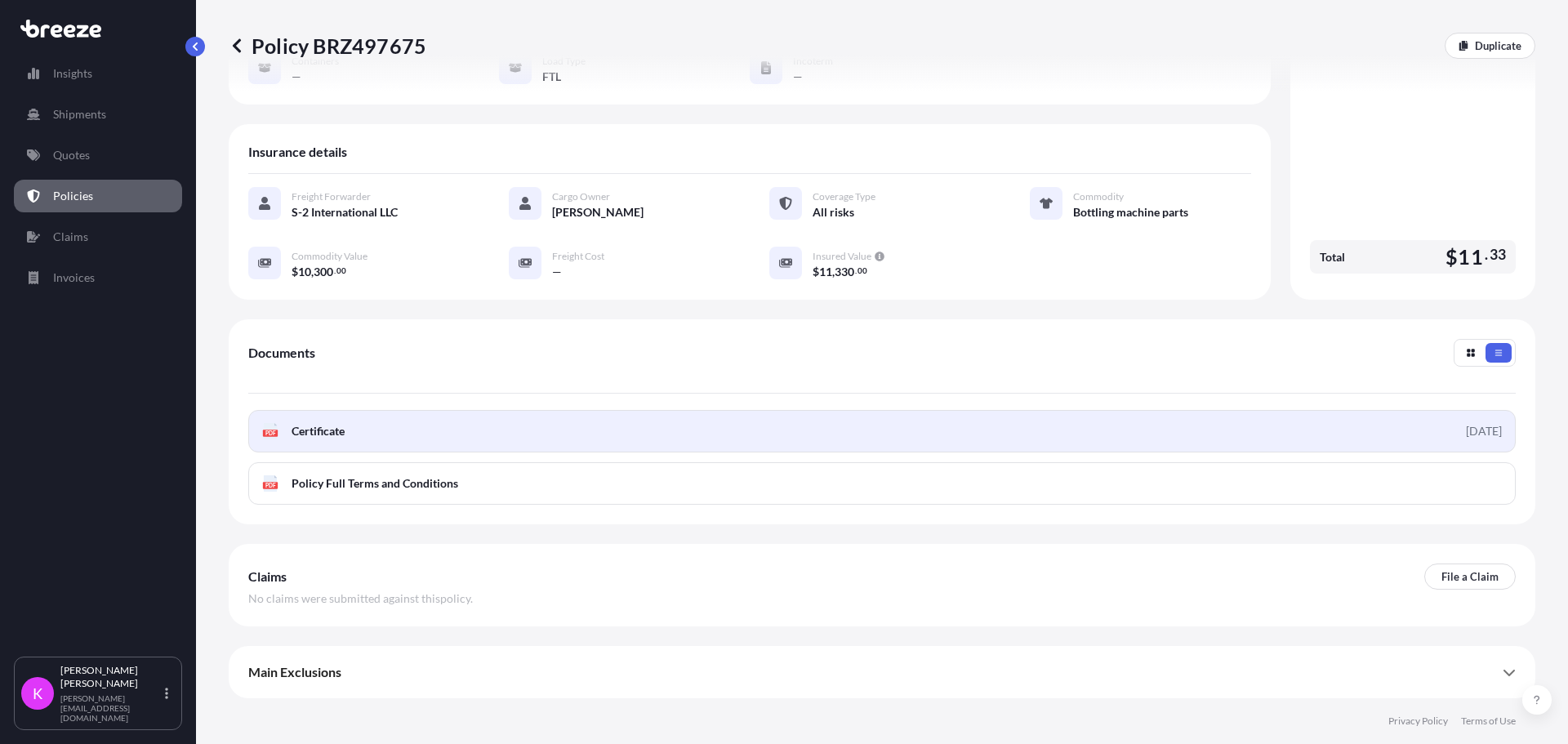
click at [402, 431] on link "PDF Certificate [DATE]" at bounding box center [882, 431] width 1268 height 42
